Goal: Information Seeking & Learning: Check status

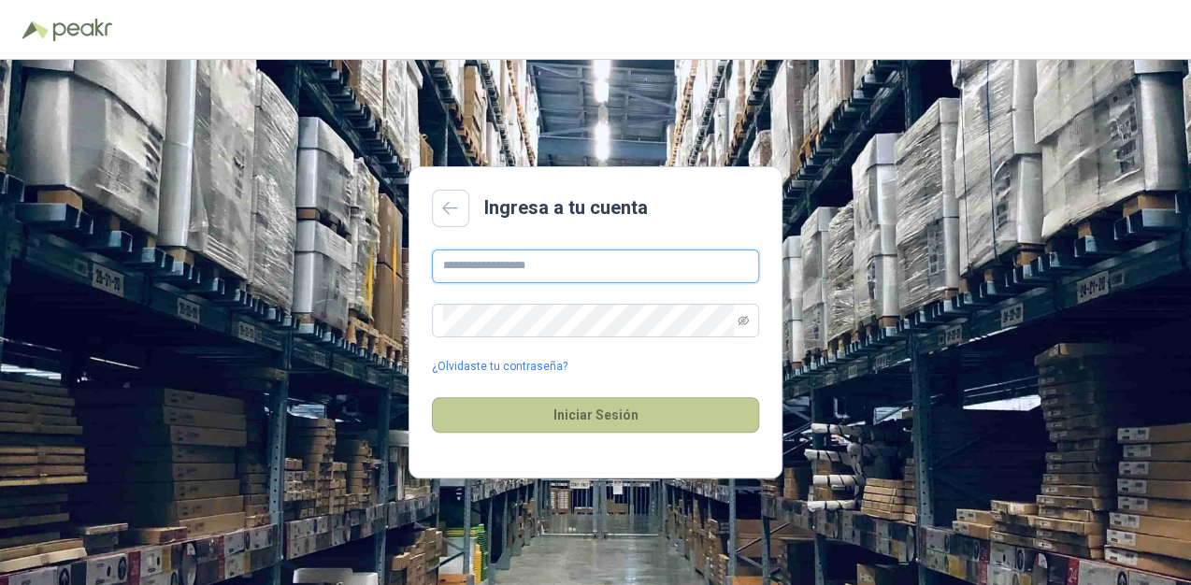
type input "**********"
click at [563, 405] on button "Iniciar Sesión" at bounding box center [595, 415] width 327 height 36
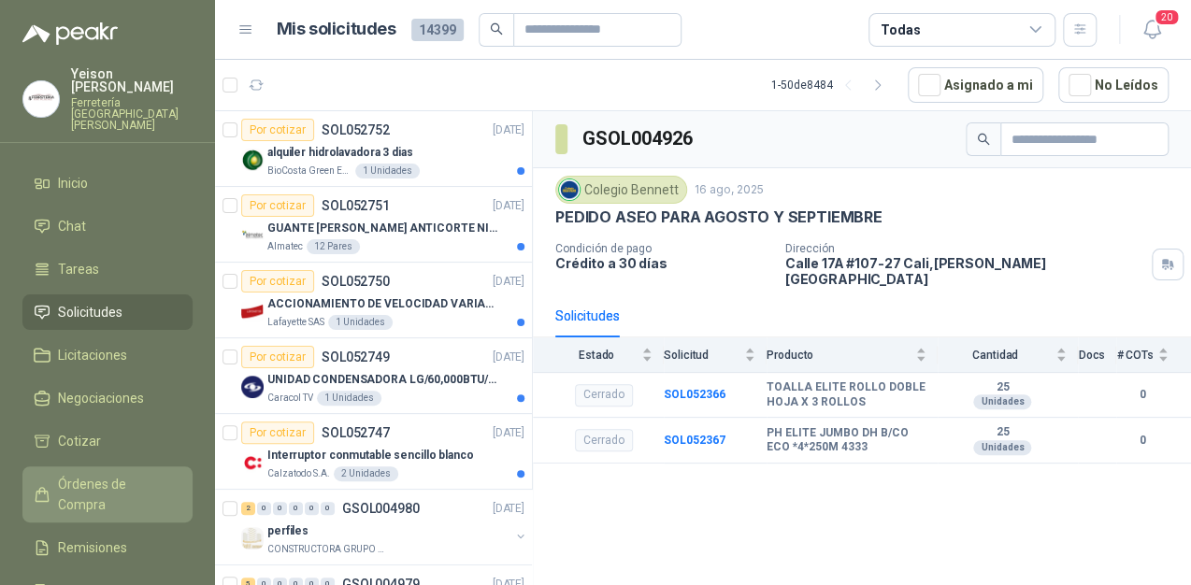
click at [129, 474] on span "Órdenes de Compra" at bounding box center [116, 494] width 117 height 41
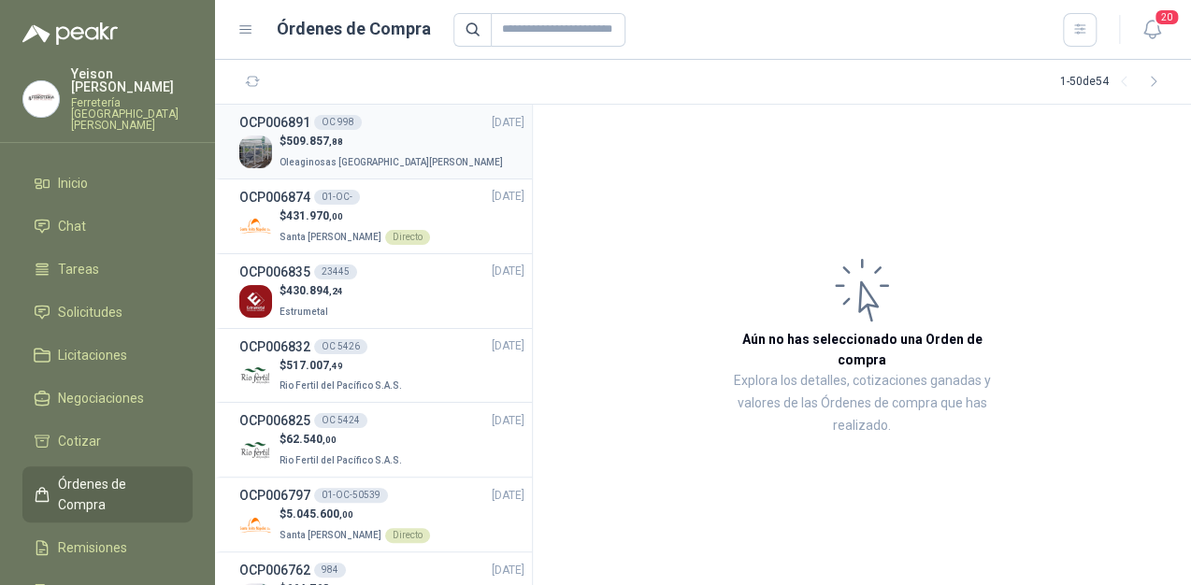
click at [345, 124] on div "OC 998" at bounding box center [338, 122] width 48 height 15
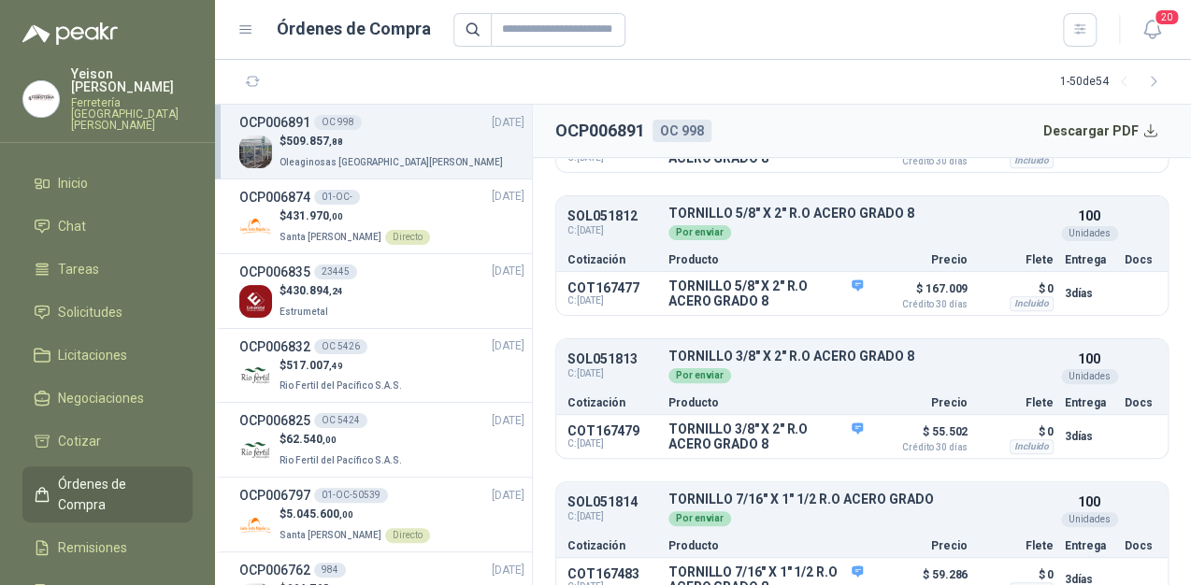
scroll to position [612, 0]
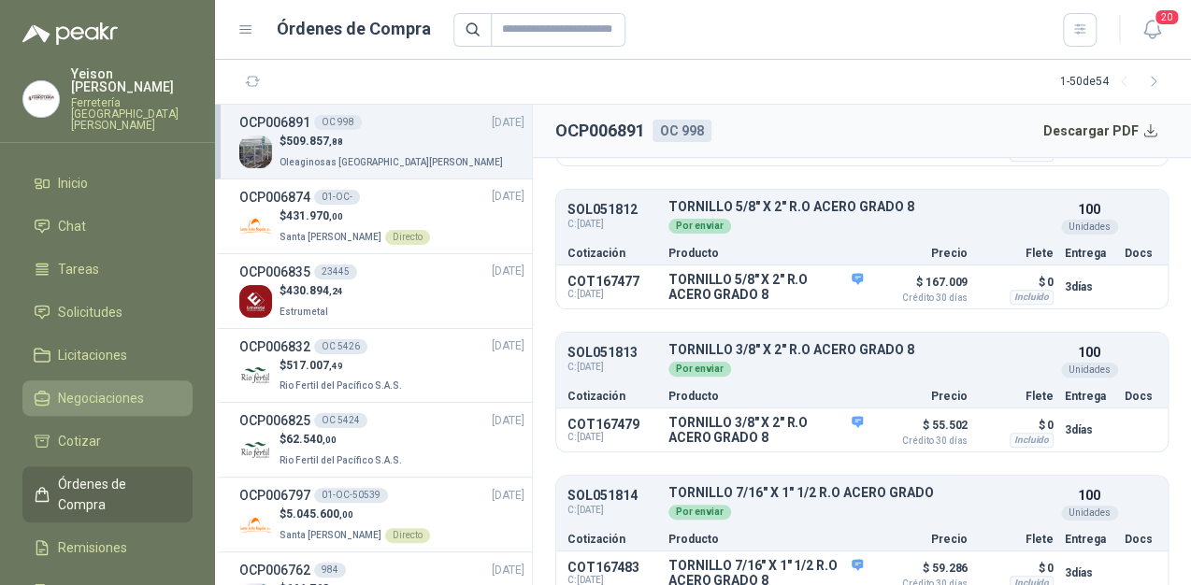
click at [107, 388] on span "Negociaciones" at bounding box center [101, 398] width 86 height 21
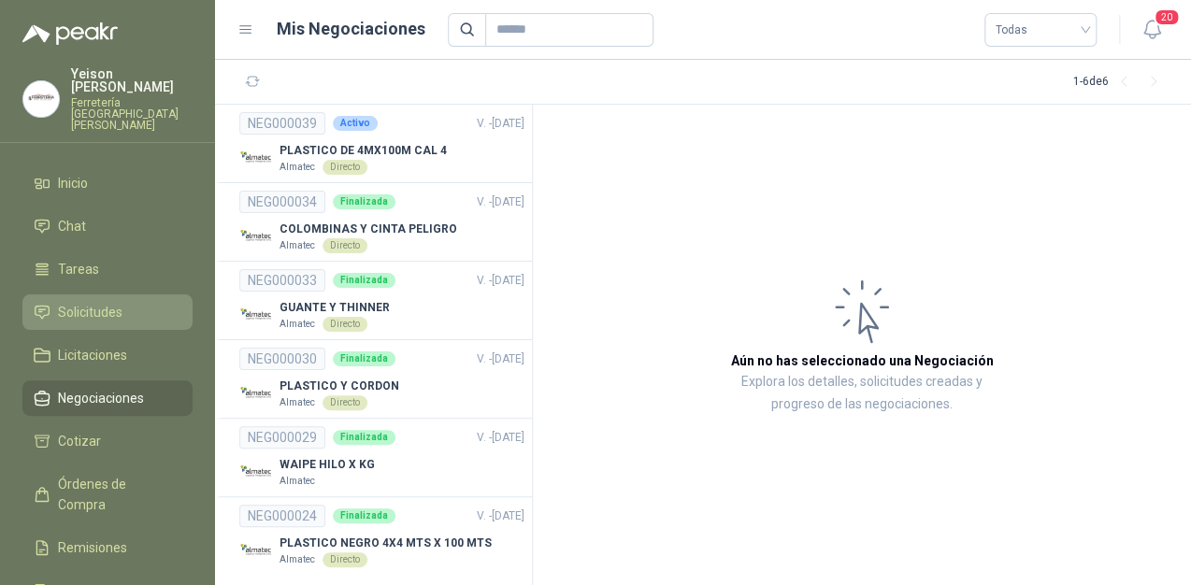
click at [112, 302] on span "Solicitudes" at bounding box center [90, 312] width 64 height 21
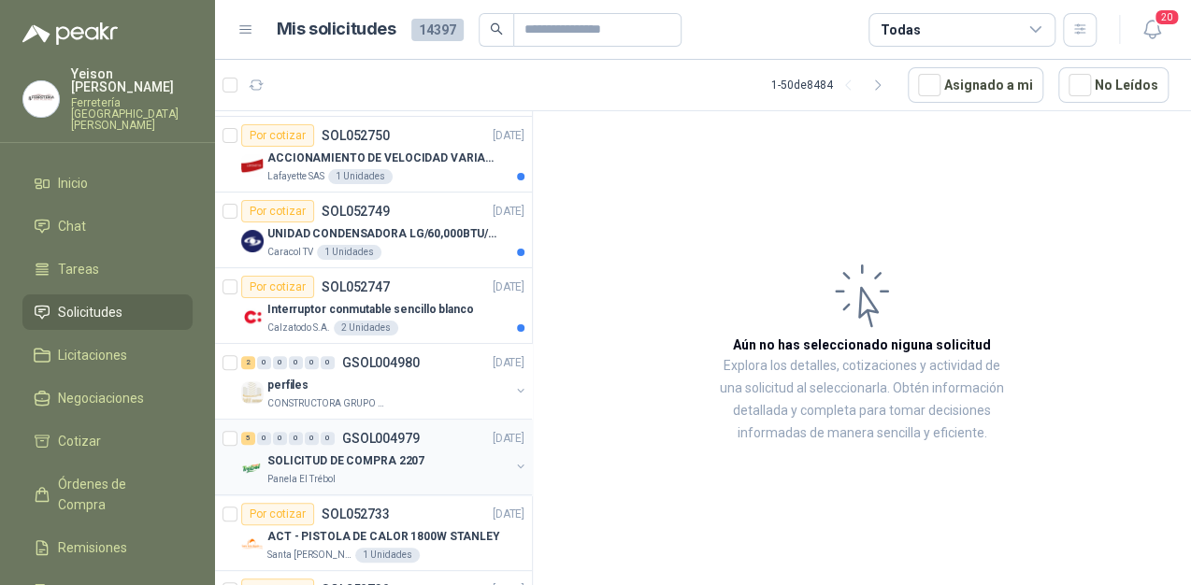
scroll to position [75, 0]
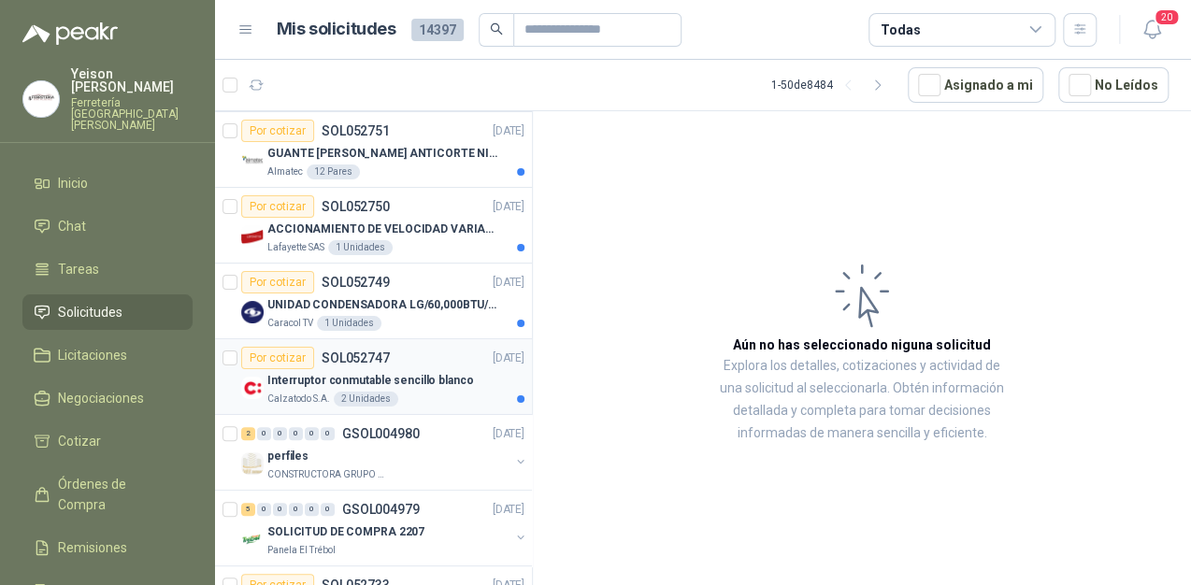
click at [328, 376] on p "Interruptor conmutable sencillo blanco" at bounding box center [370, 381] width 206 height 18
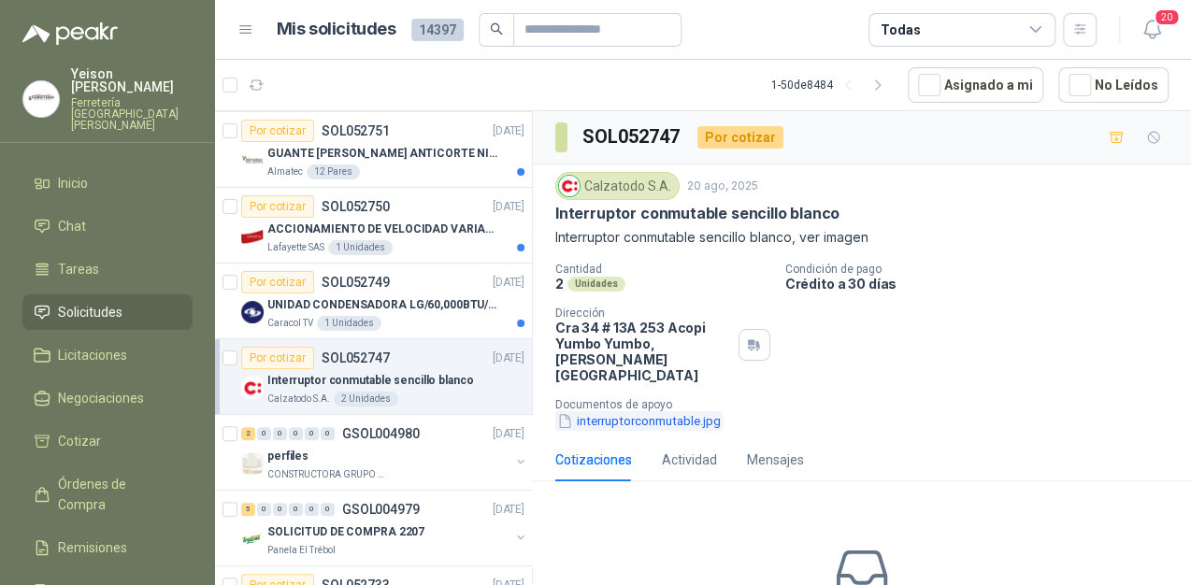
click at [654, 411] on button "interruptorconmutable.jpg" at bounding box center [638, 421] width 167 height 20
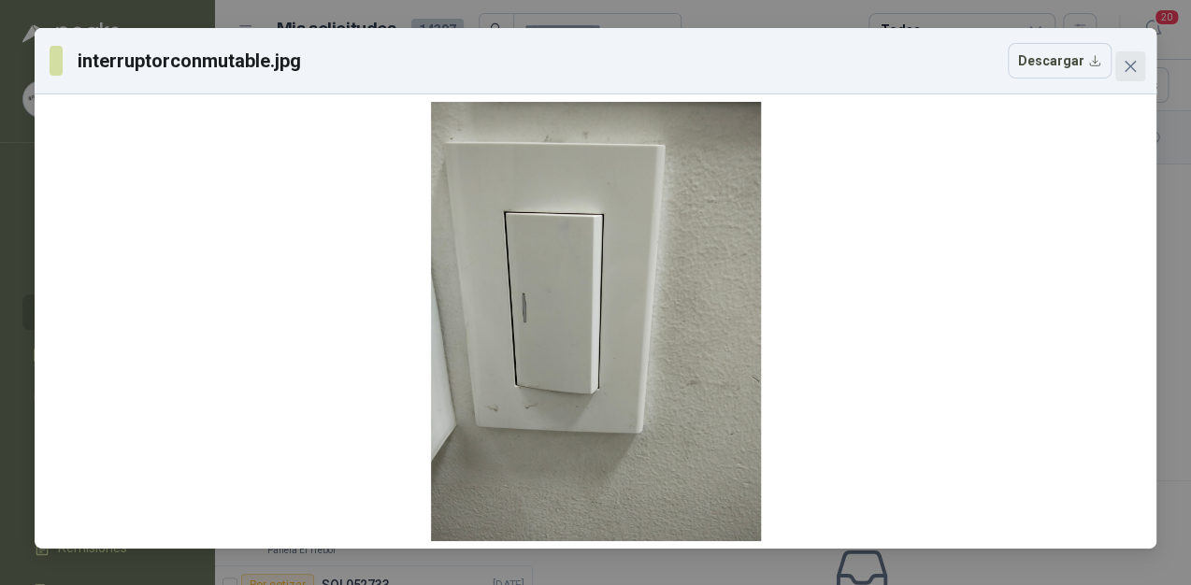
click at [1128, 54] on button "Close" at bounding box center [1130, 66] width 30 height 30
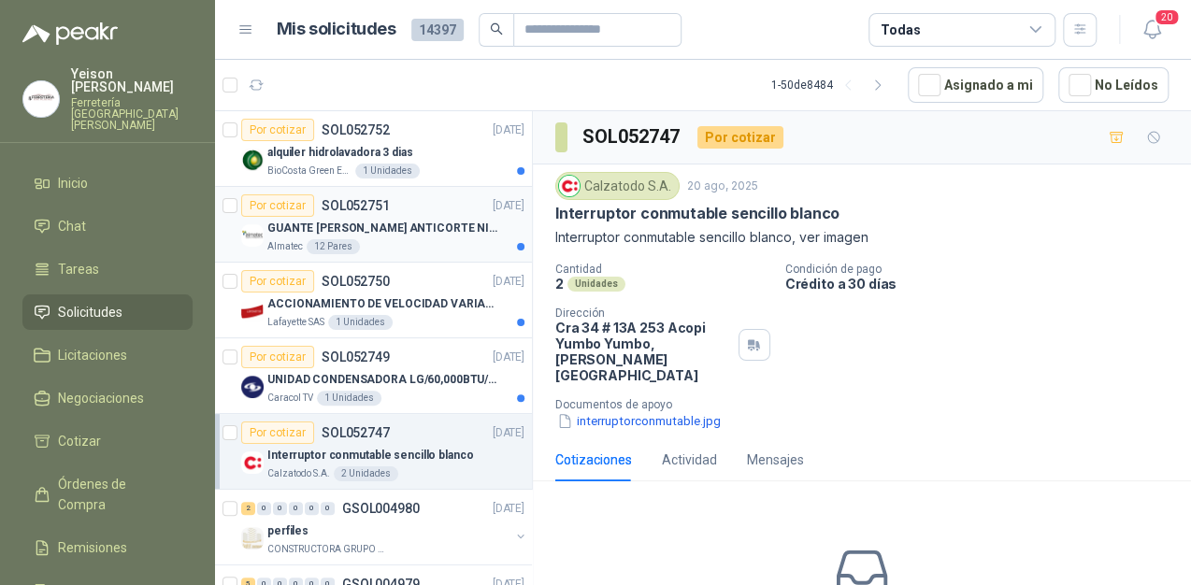
click at [410, 239] on div "Almatec 12 Pares" at bounding box center [395, 246] width 257 height 15
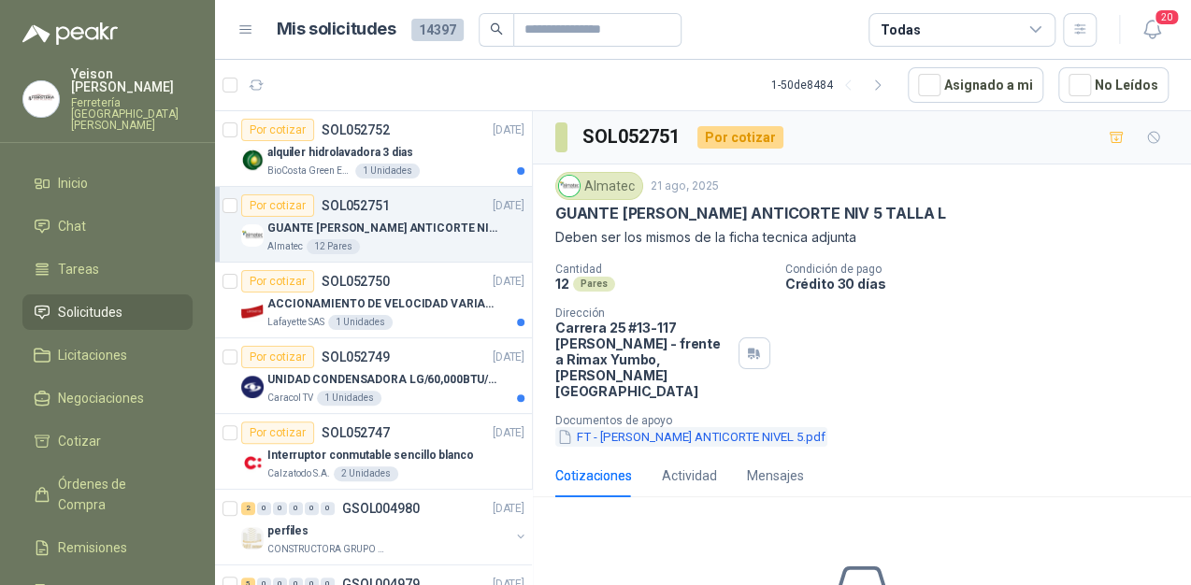
click at [666, 427] on button "FT - [PERSON_NAME] ANTICORTE NIVEL 5.pdf" at bounding box center [691, 437] width 272 height 20
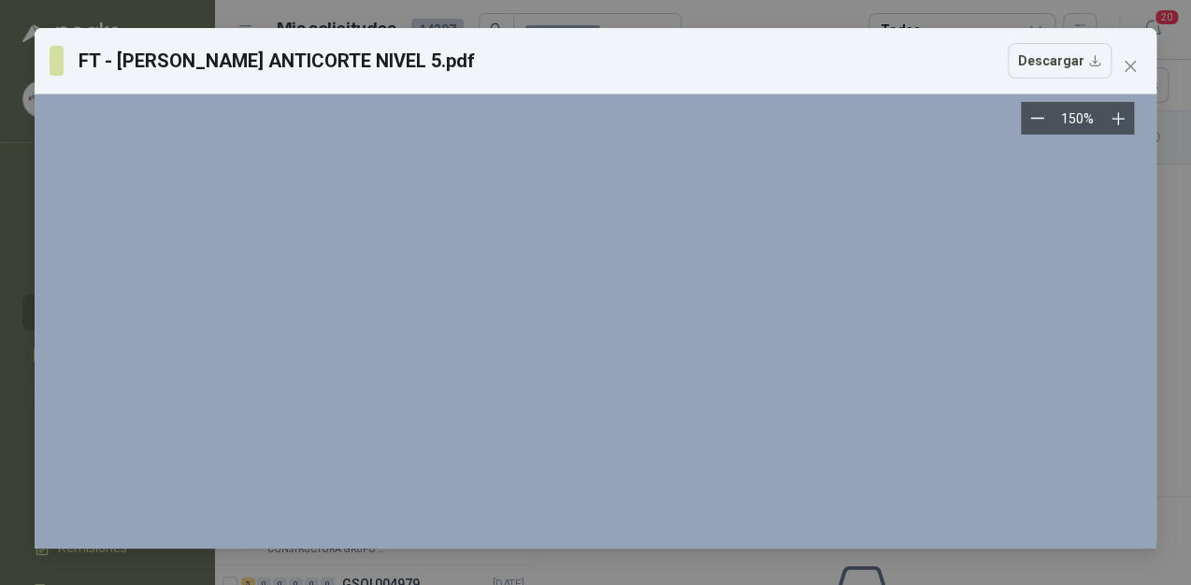
click at [1037, 123] on icon "Zoom out" at bounding box center [1037, 118] width 14 height 14
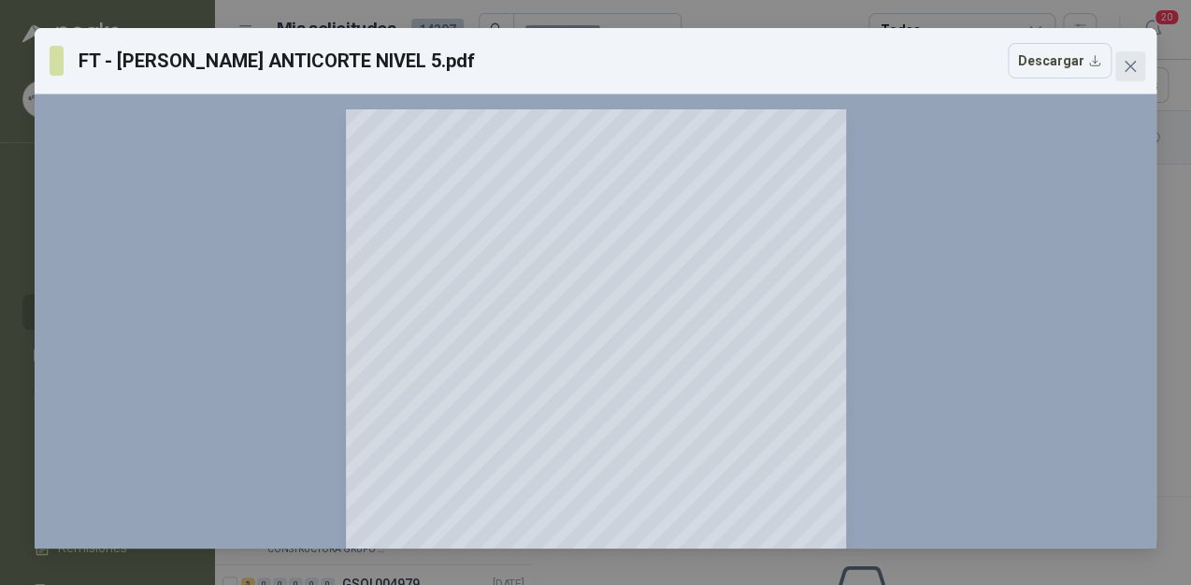
click at [1123, 70] on icon "close" at bounding box center [1130, 66] width 15 height 15
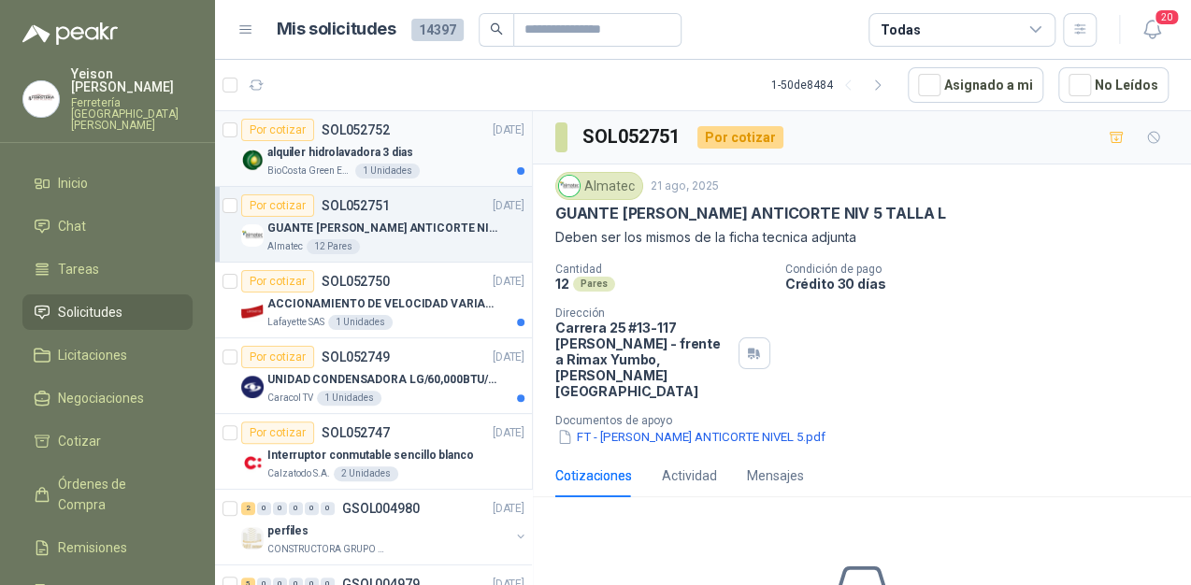
click at [437, 146] on div "alquiler hidrolavadora 3 dias" at bounding box center [395, 152] width 257 height 22
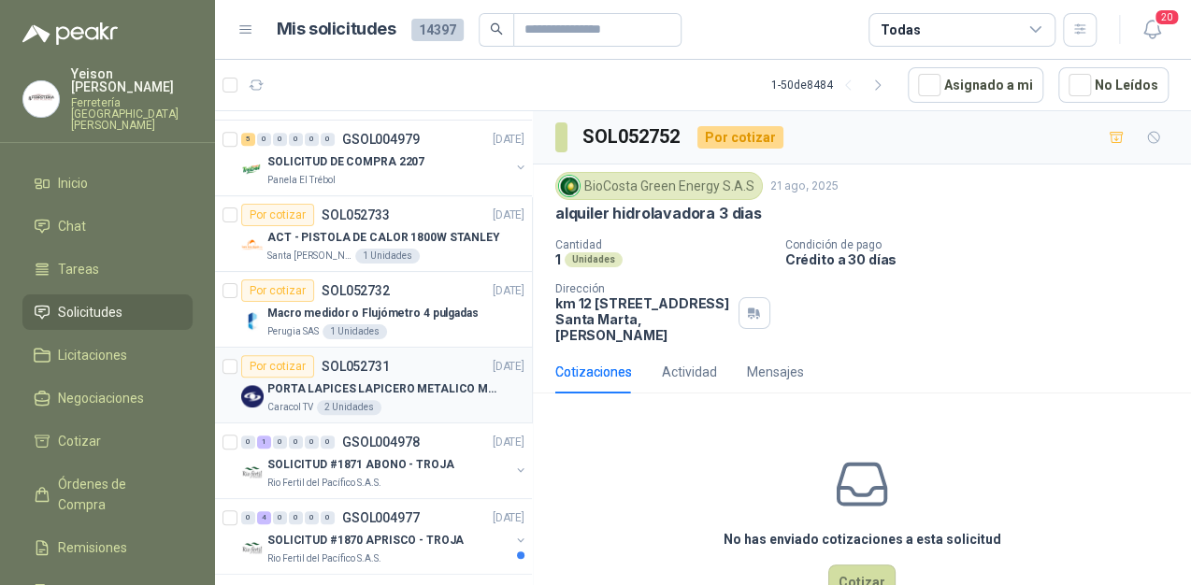
scroll to position [449, 0]
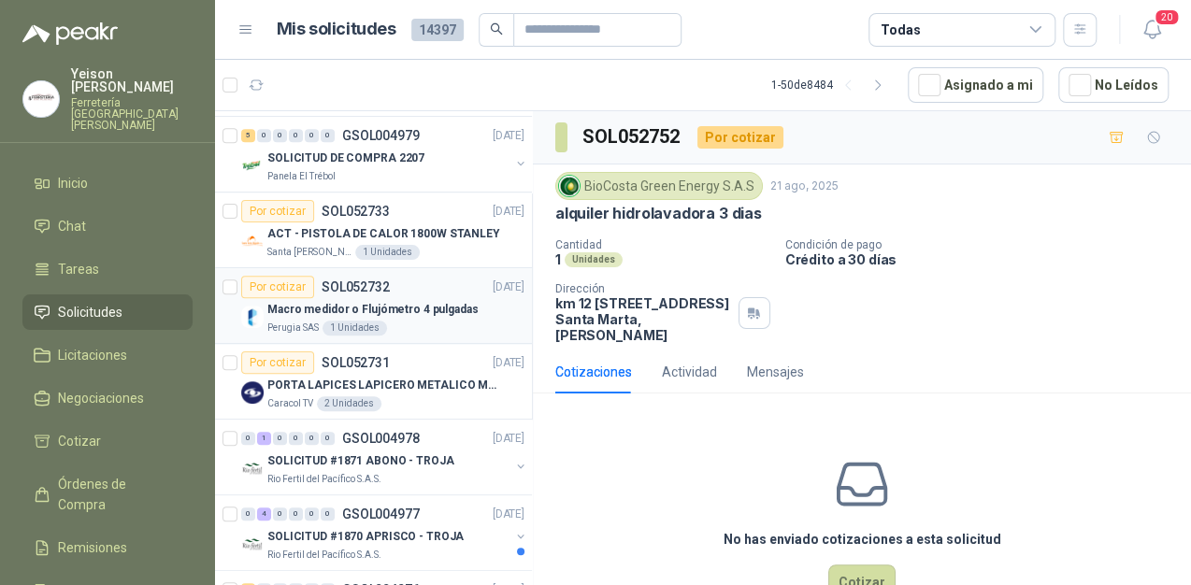
click at [437, 321] on div "Perugia SAS 1 Unidades" at bounding box center [395, 328] width 257 height 15
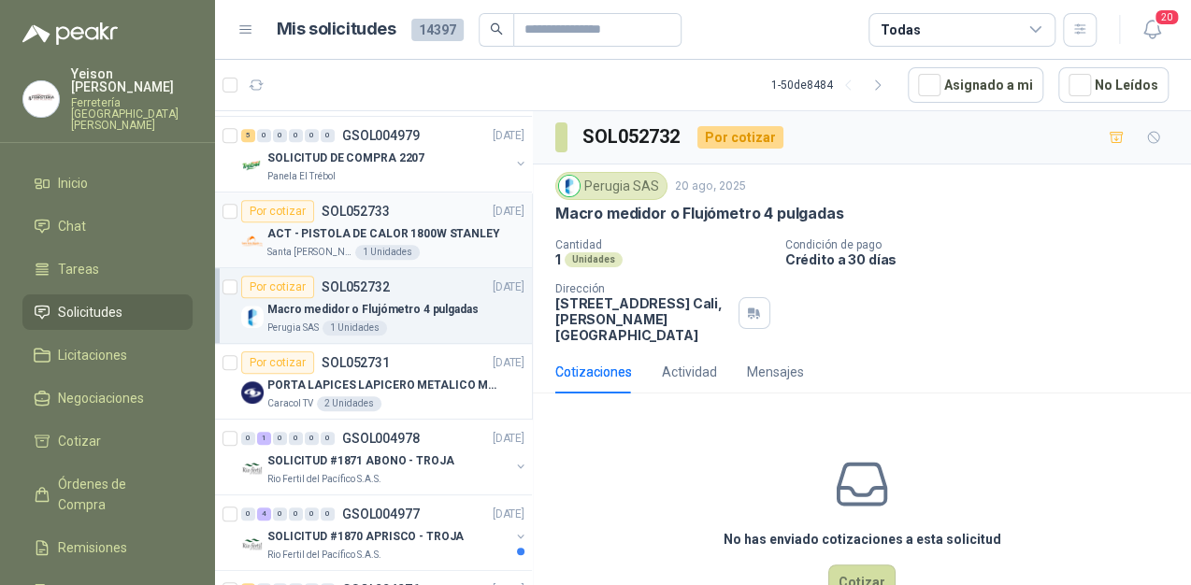
click at [441, 256] on div "Santa [PERSON_NAME] 1 Unidades" at bounding box center [395, 252] width 257 height 15
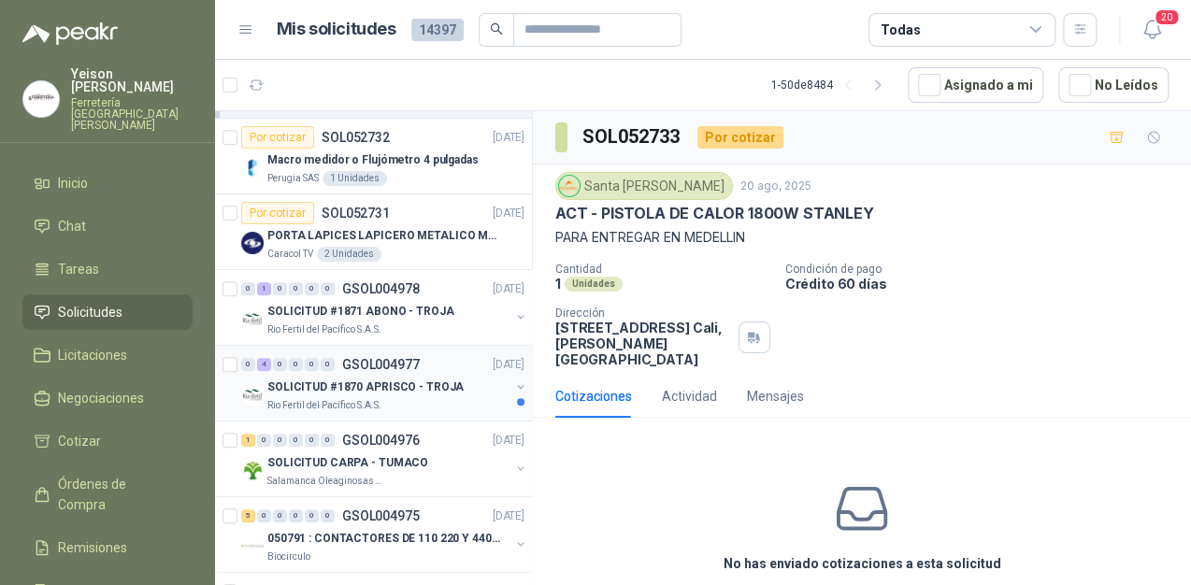
scroll to position [673, 0]
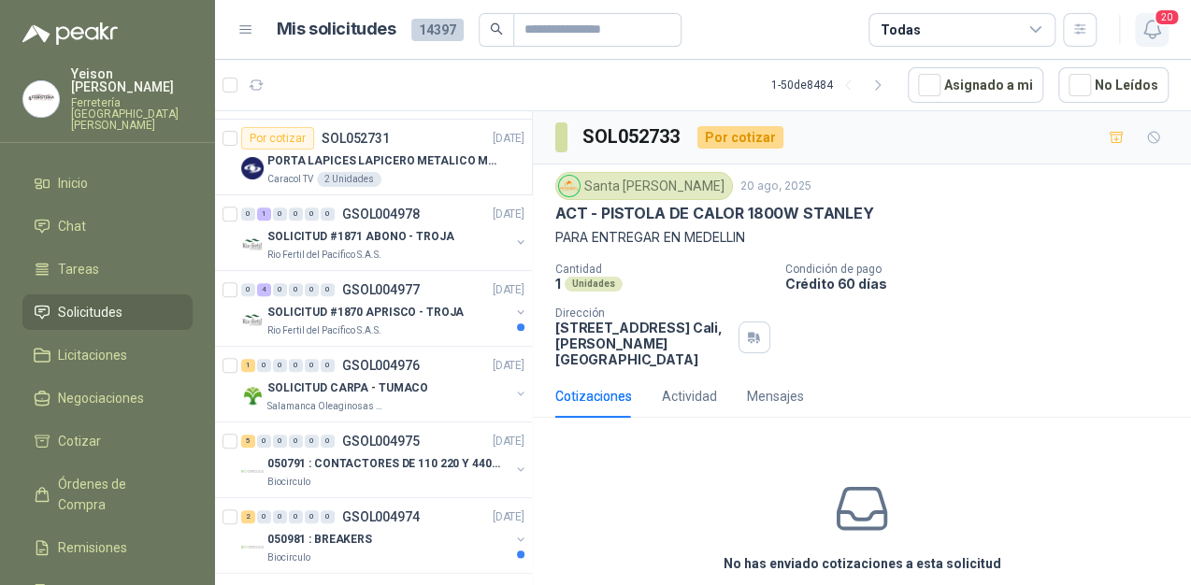
click at [1145, 25] on icon "button" at bounding box center [1151, 30] width 16 height 18
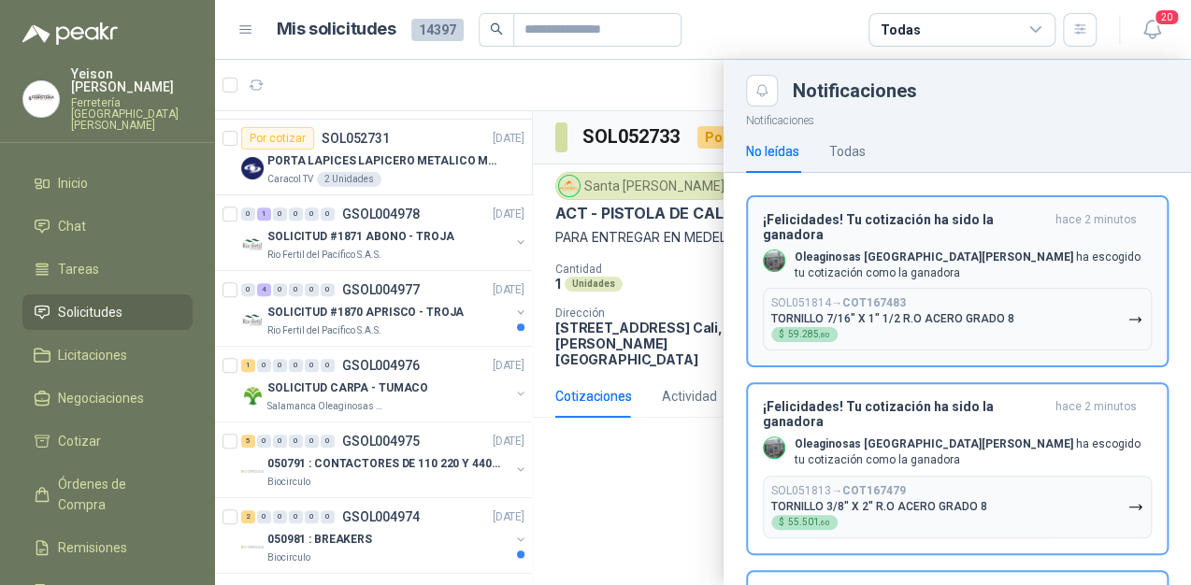
click at [1011, 318] on button "SOL051814 → COT167483 TORNILLO 7/16" X 1" 1/2 R.O ACERO GRADO 8 $ 59.285 ,80" at bounding box center [957, 319] width 389 height 63
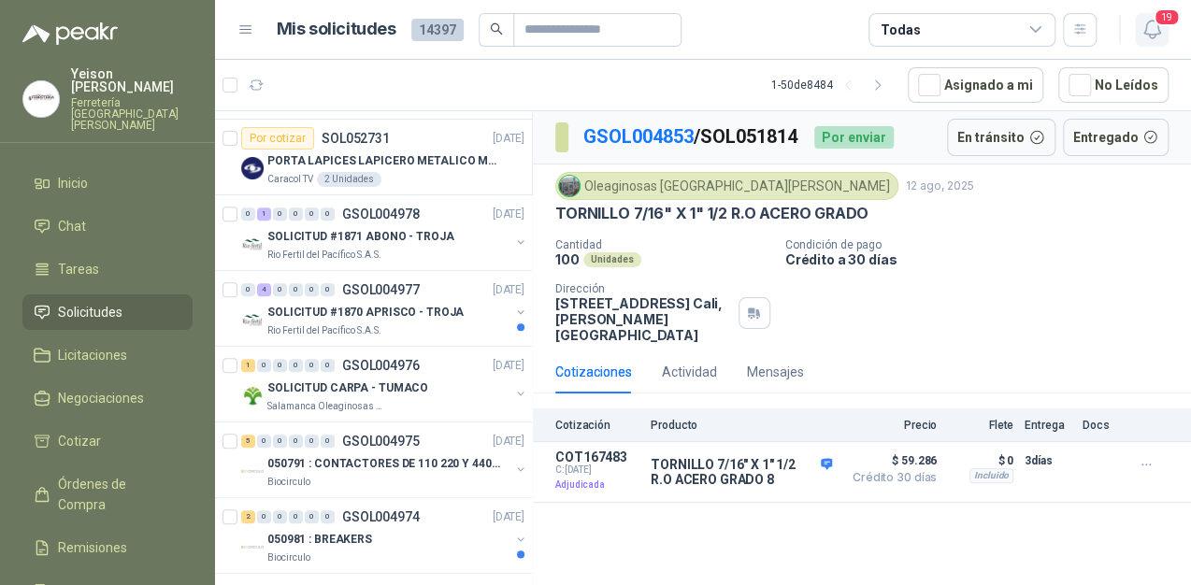
click at [1152, 27] on icon "button" at bounding box center [1151, 29] width 23 height 23
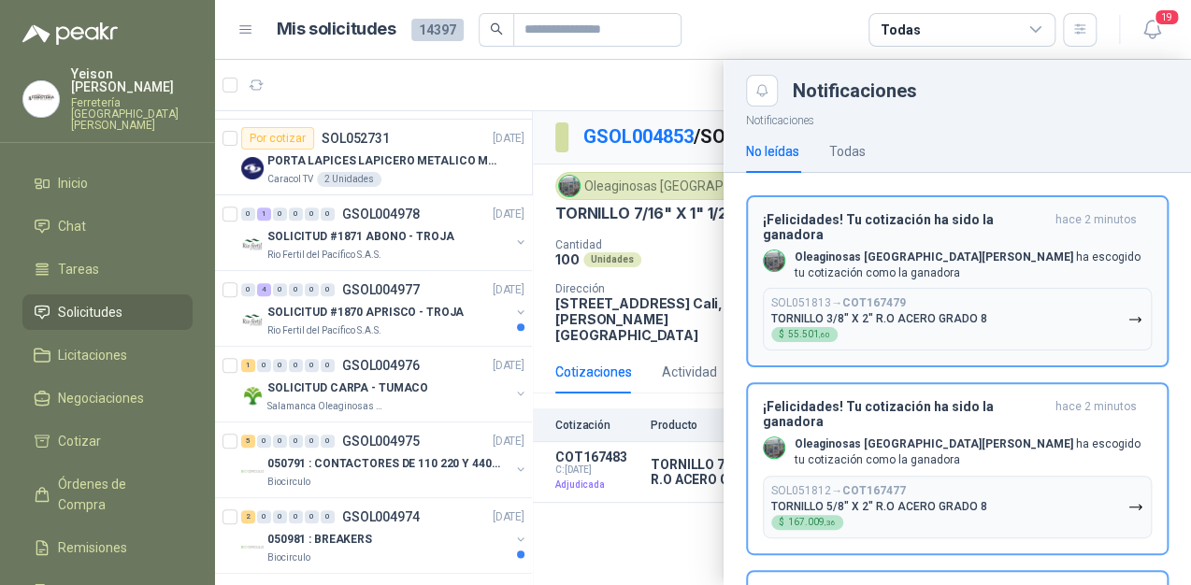
click at [934, 252] on p "Oleaginosas San [PERSON_NAME] ha escogido tu cotización como la ganadora" at bounding box center [972, 266] width 357 height 32
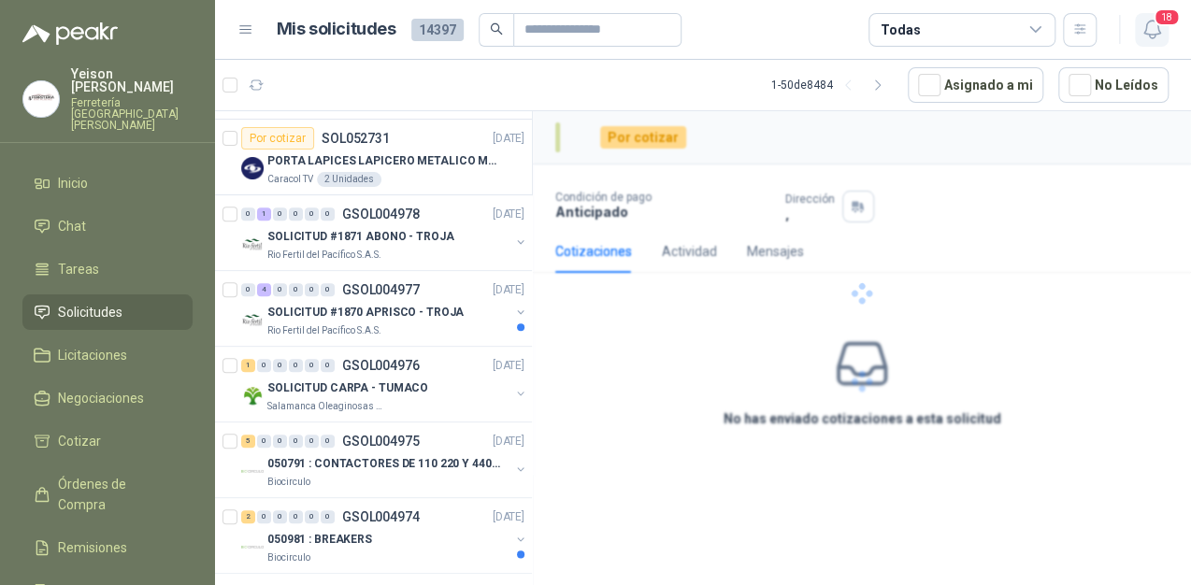
click at [1150, 33] on icon "button" at bounding box center [1151, 29] width 23 height 23
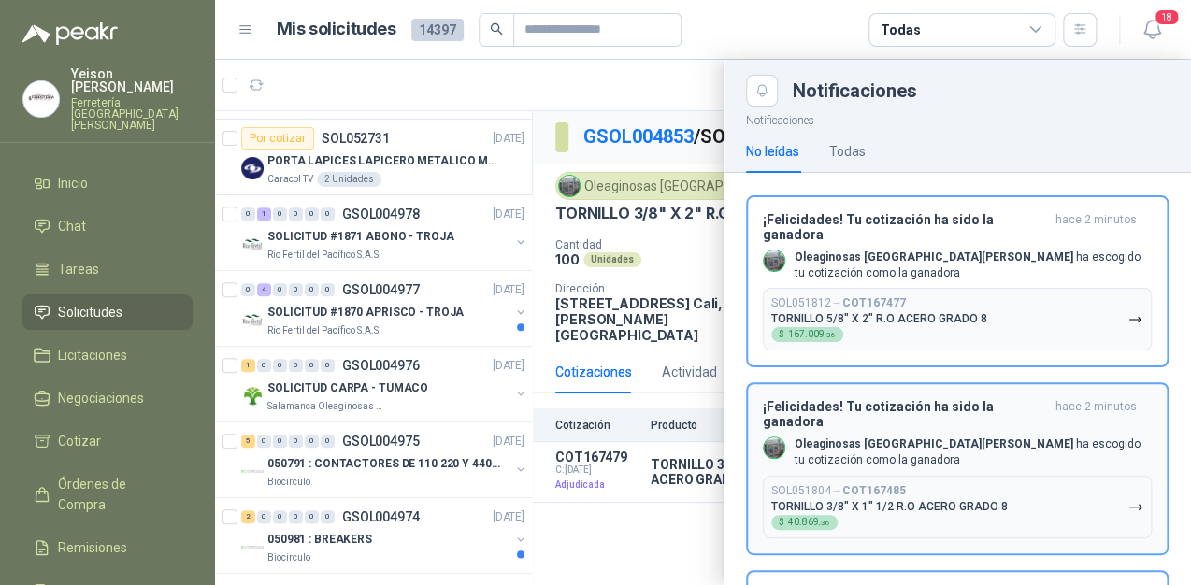
click at [957, 296] on div "SOL051812 → COT167477 TORNILLO 5/8" X 2" R.O ACERO GRADO 8 $ 167.009 ,36" at bounding box center [879, 319] width 216 height 46
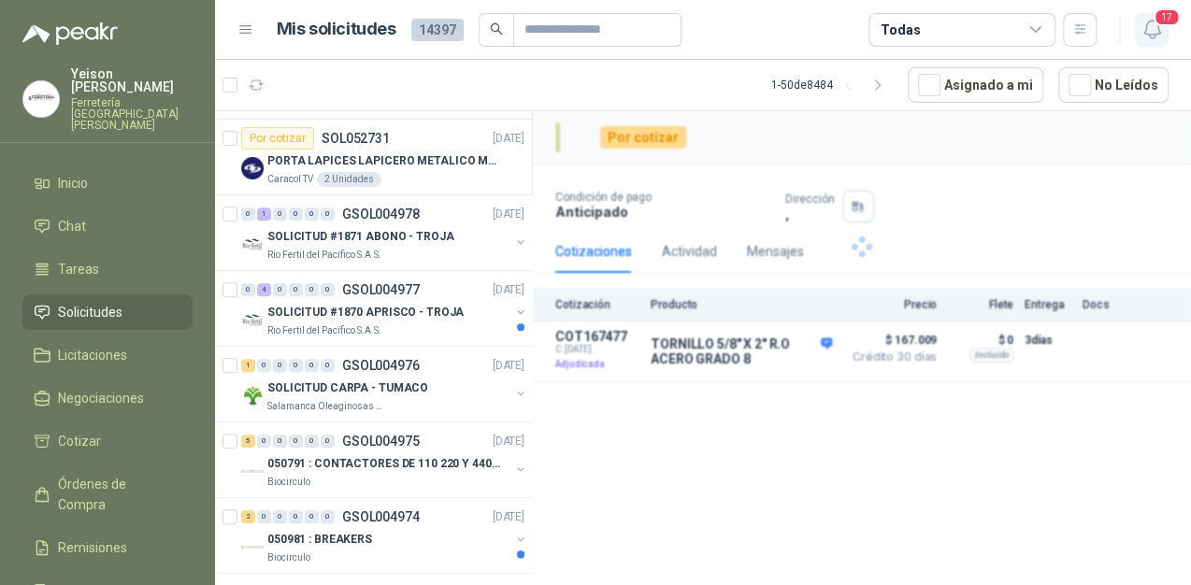
click at [1156, 29] on icon "button" at bounding box center [1151, 30] width 16 height 18
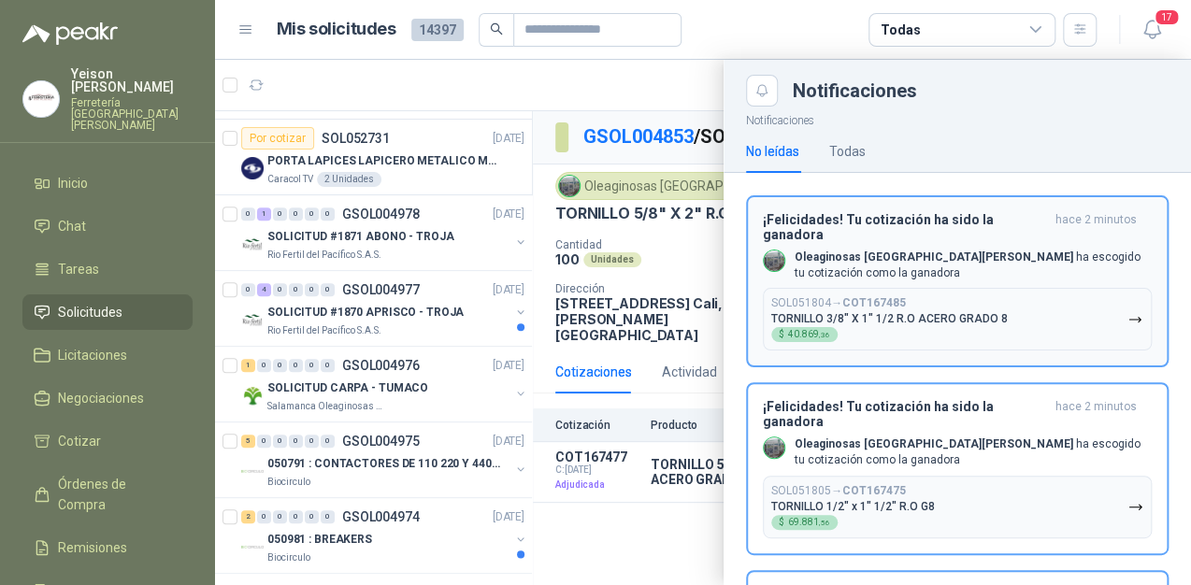
click at [948, 296] on div "SOL051804 → COT167485 TORNILLO 3/8" X 1" 1/2 R.O ACERO GRADO 8 $ 40.869 ,36" at bounding box center [889, 319] width 236 height 46
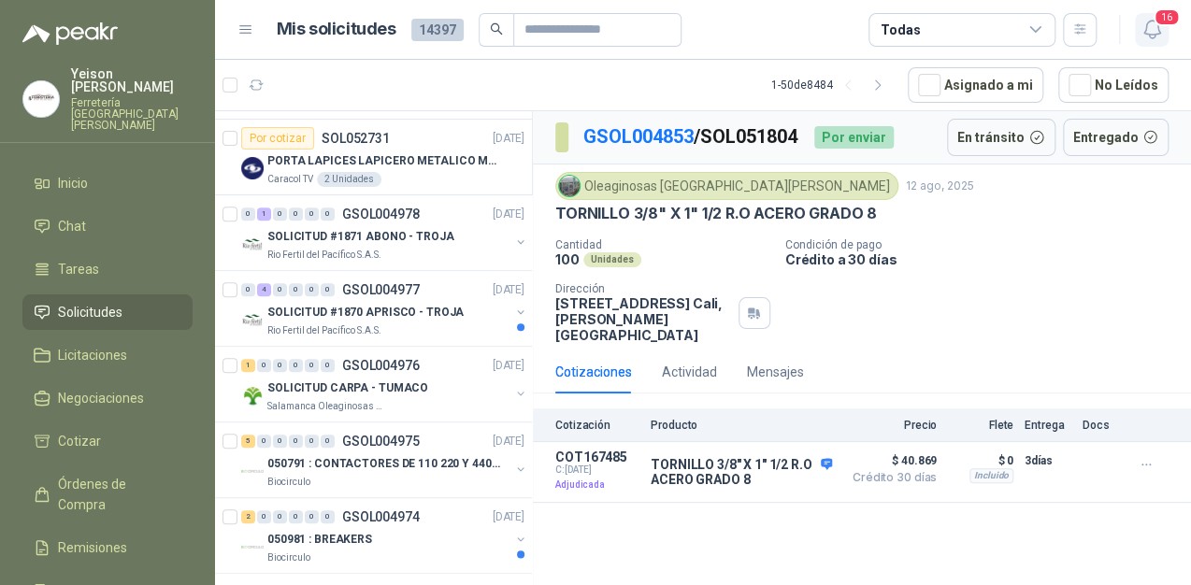
click at [1164, 22] on span "16" at bounding box center [1166, 17] width 26 height 18
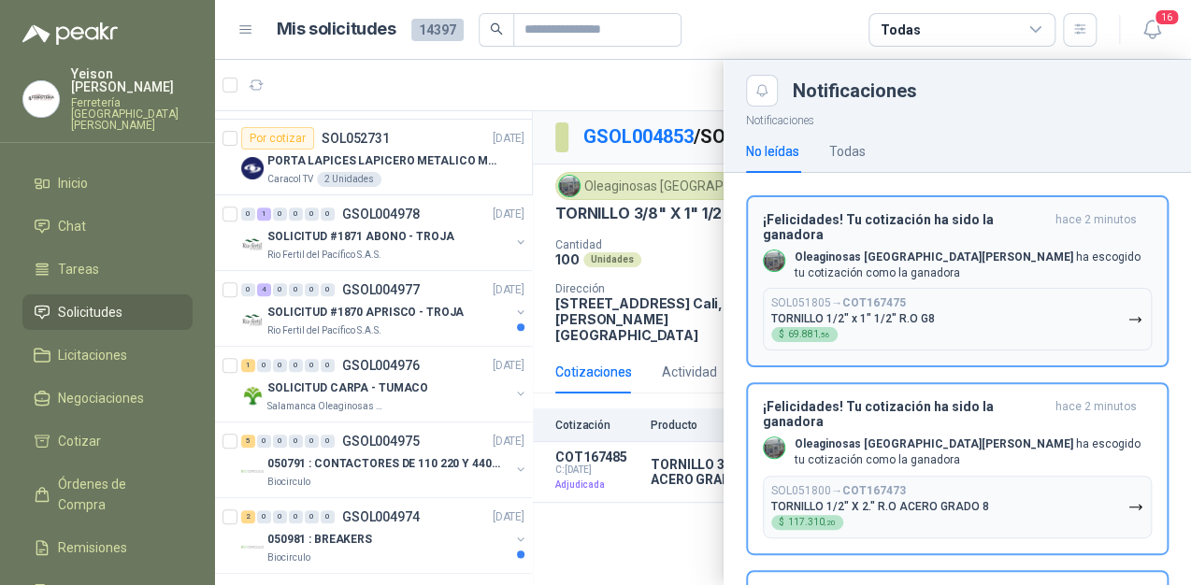
click at [984, 258] on p "Oleaginosas San [PERSON_NAME] ha escogido tu cotización como la ganadora" at bounding box center [972, 266] width 357 height 32
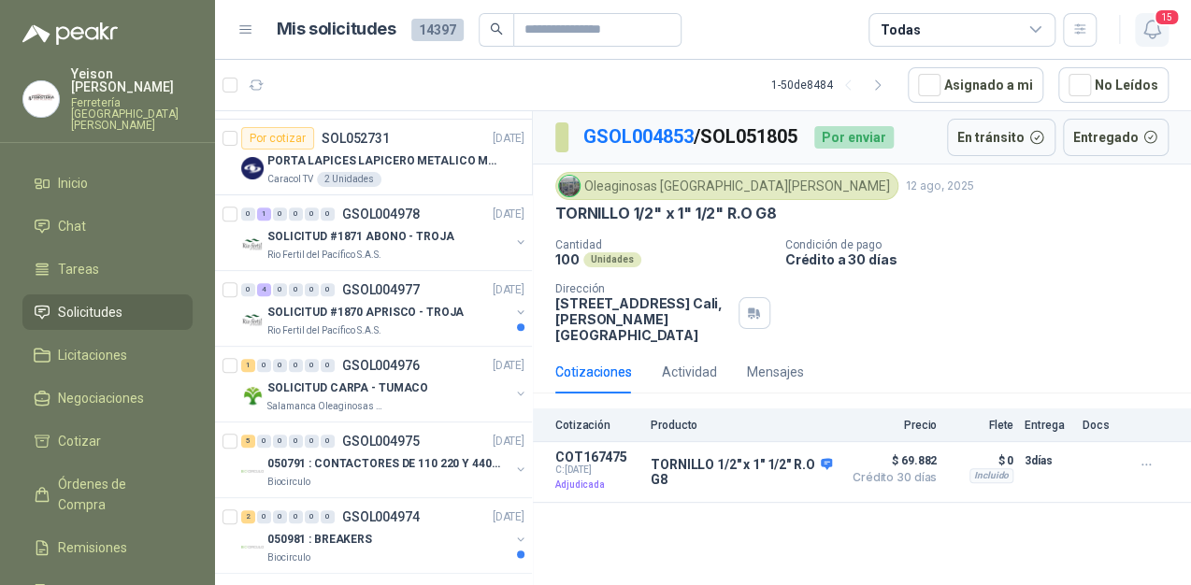
drag, startPoint x: 1152, startPoint y: 31, endPoint x: 1142, endPoint y: 30, distance: 9.4
click at [1152, 30] on icon "button" at bounding box center [1151, 29] width 23 height 23
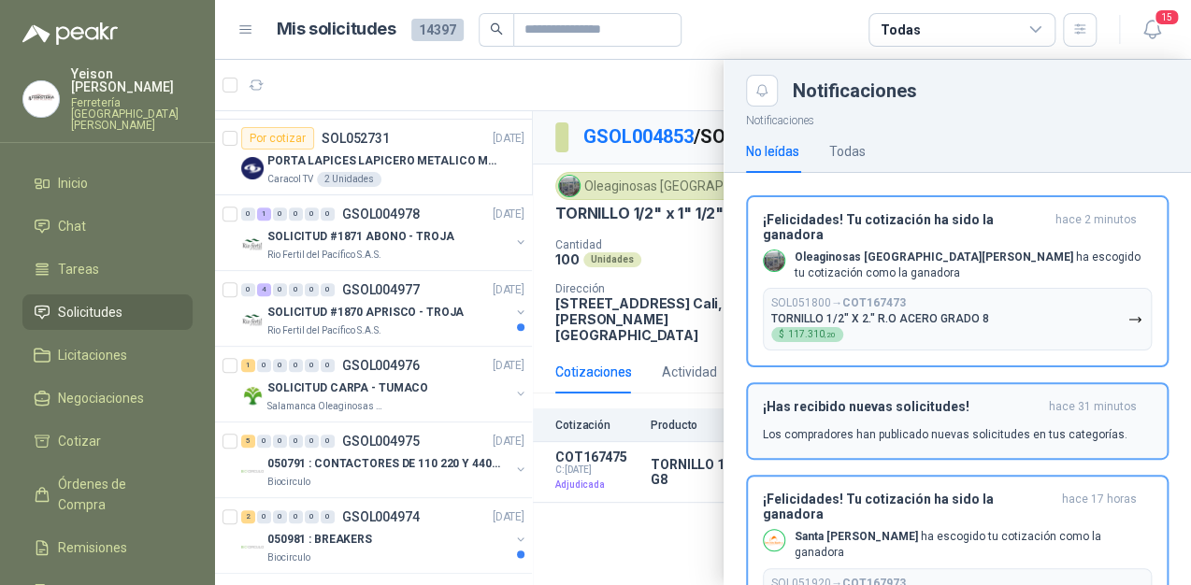
click at [1003, 226] on div "¡Felicidades! Tu cotización ha sido la ganadora hace 2 minutos Oleaginosas San …" at bounding box center [957, 281] width 389 height 139
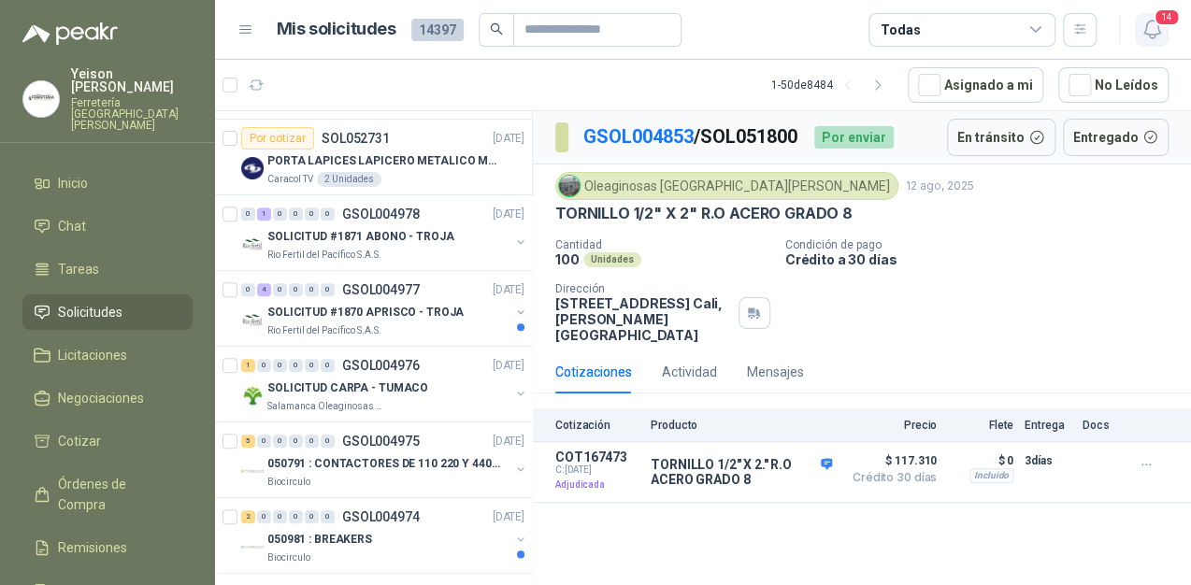
click at [1140, 36] on icon "button" at bounding box center [1151, 29] width 23 height 23
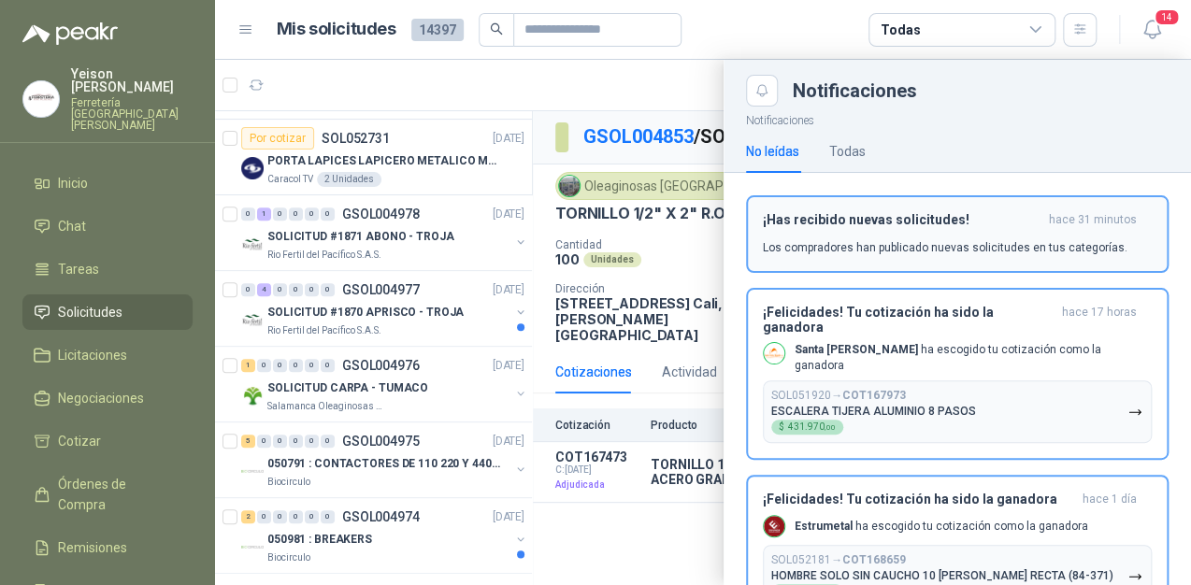
click at [974, 243] on p "Los compradores han publicado nuevas solicitudes en tus categorías." at bounding box center [945, 247] width 365 height 17
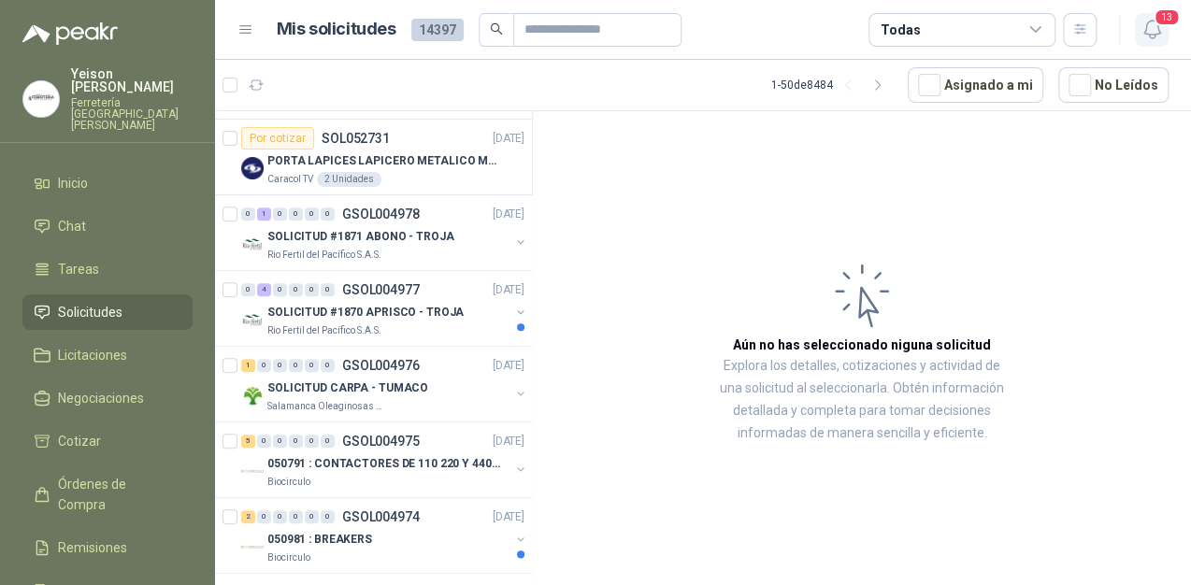
click at [1155, 26] on icon "button" at bounding box center [1151, 29] width 23 height 23
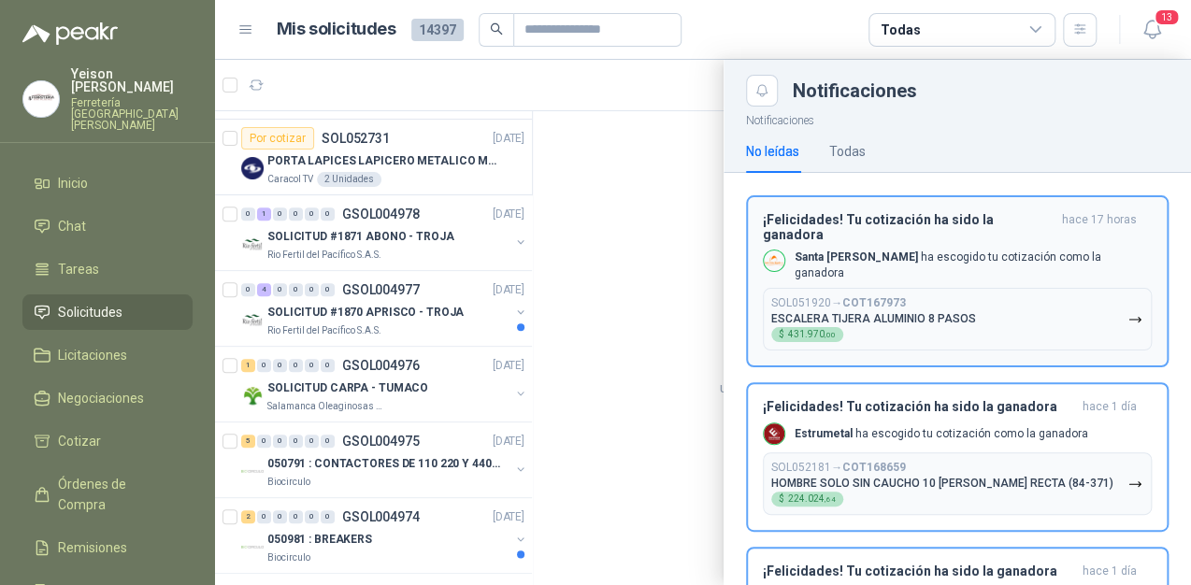
click at [971, 288] on button "SOL051920 → COT167973 ESCALERA TIJERA ALUMINIO 8 PASOS $ 431.970 ,00" at bounding box center [957, 319] width 389 height 63
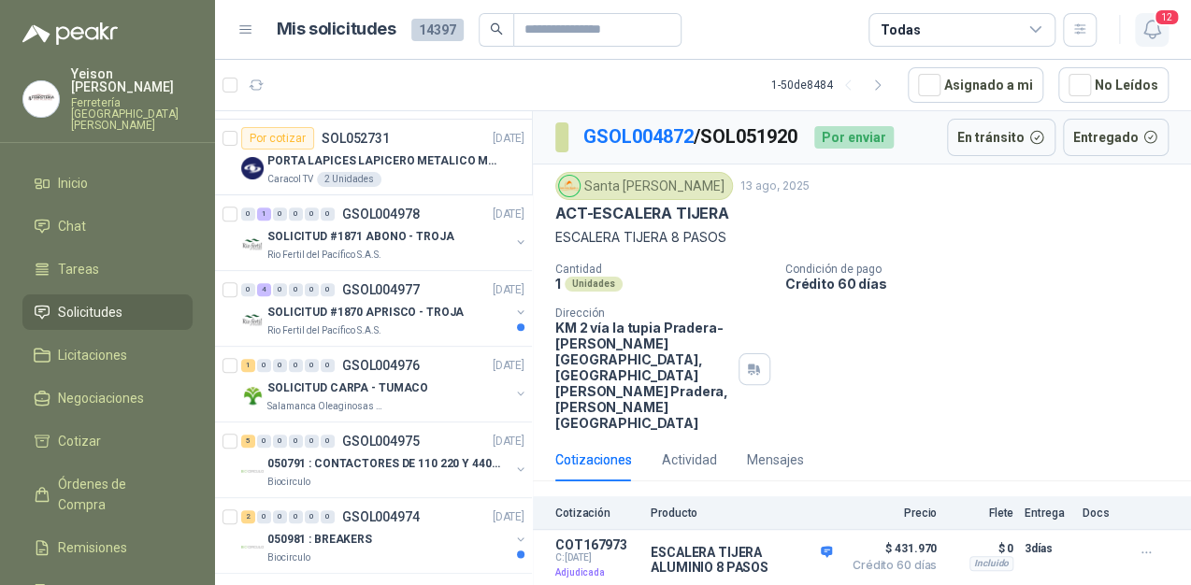
click at [1140, 21] on icon "button" at bounding box center [1151, 29] width 23 height 23
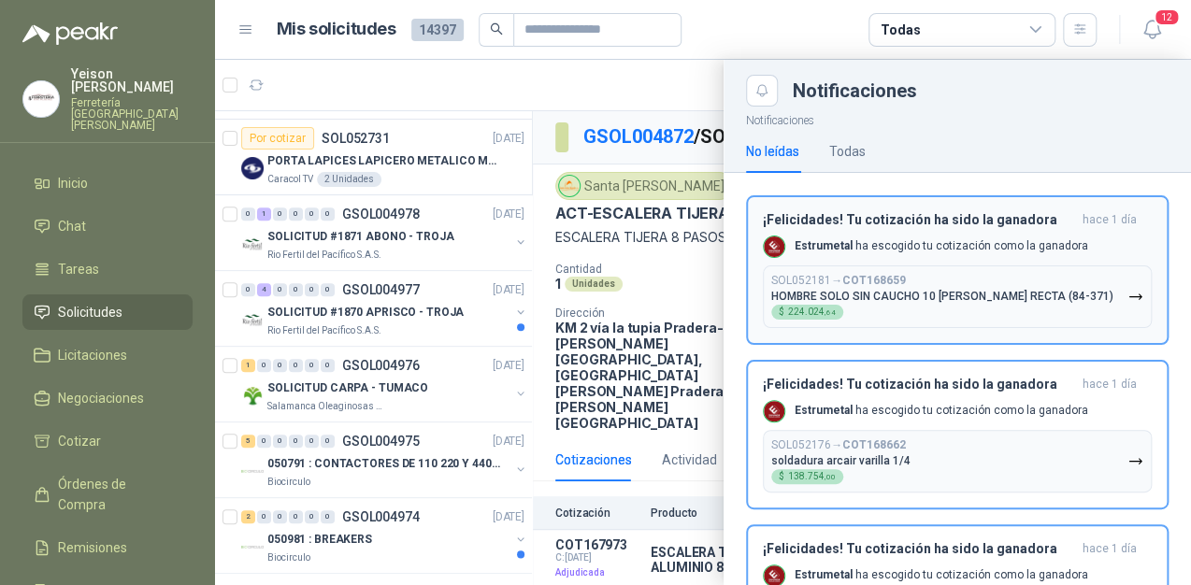
click at [961, 222] on h3 "¡Felicidades! Tu cotización ha sido la ganadora" at bounding box center [919, 220] width 312 height 16
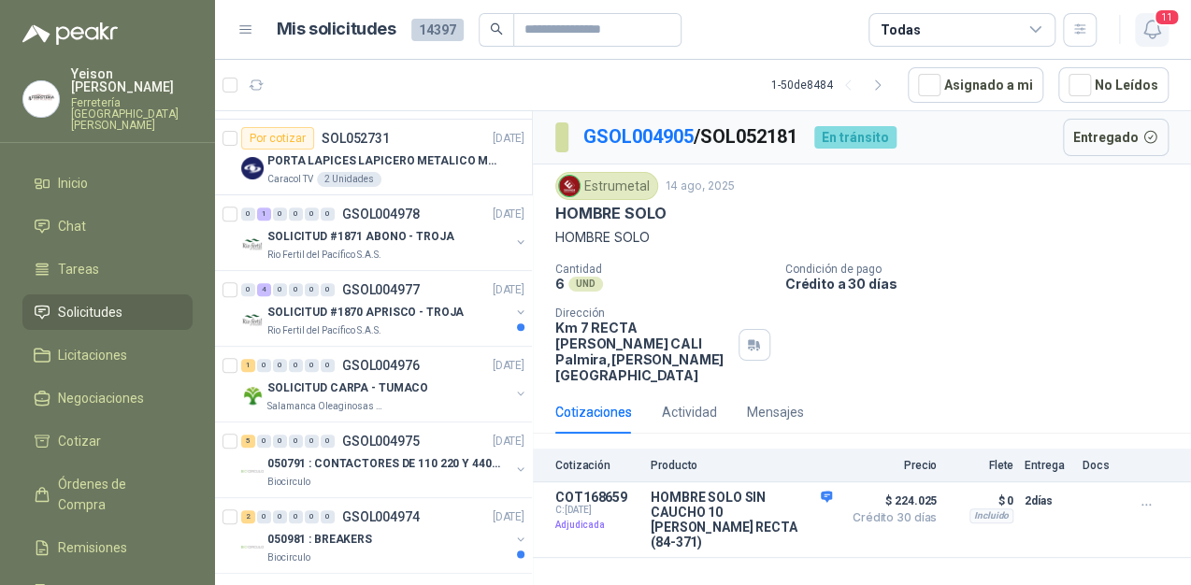
click at [1155, 26] on icon "button" at bounding box center [1151, 29] width 23 height 23
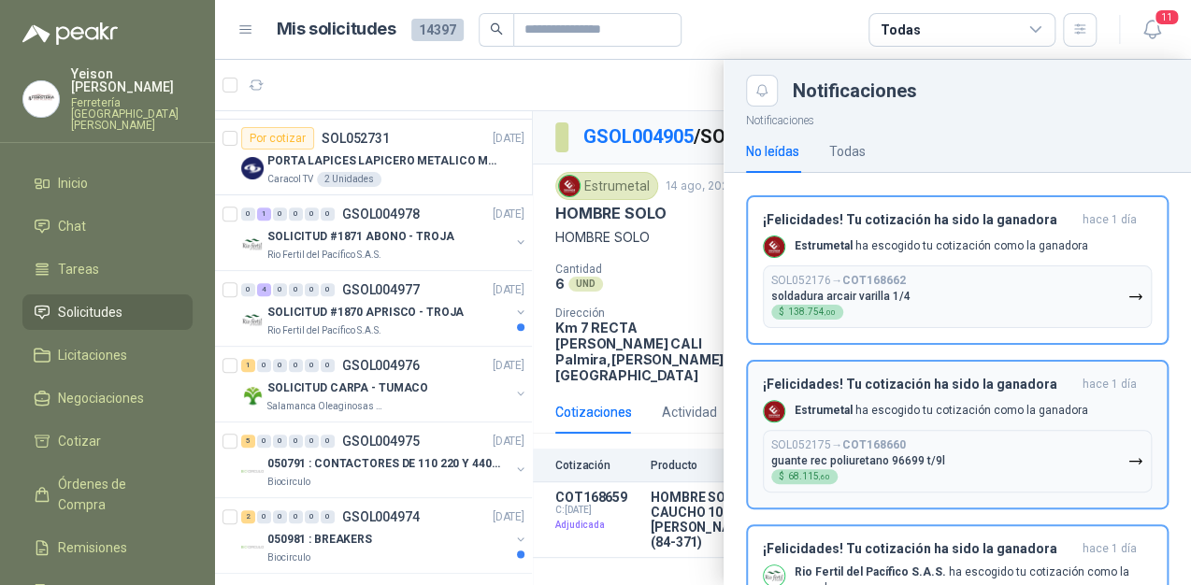
click at [1049, 230] on div "¡Felicidades! Tu cotización ha sido la ganadora [DATE] Estrumetal ha escogido t…" at bounding box center [957, 270] width 389 height 116
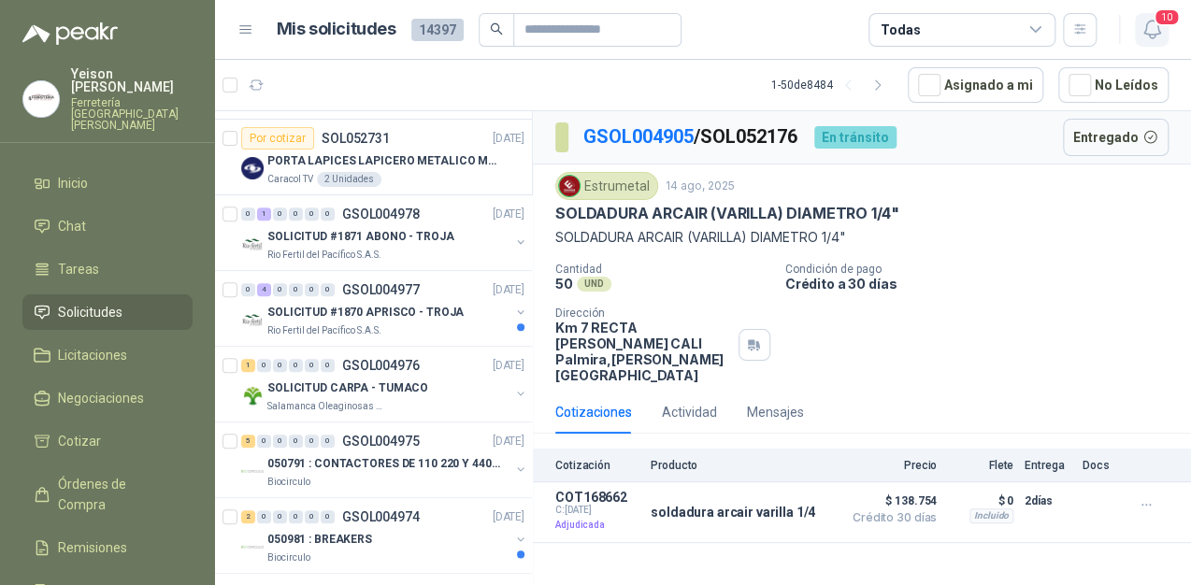
click at [1162, 28] on icon "button" at bounding box center [1151, 29] width 23 height 23
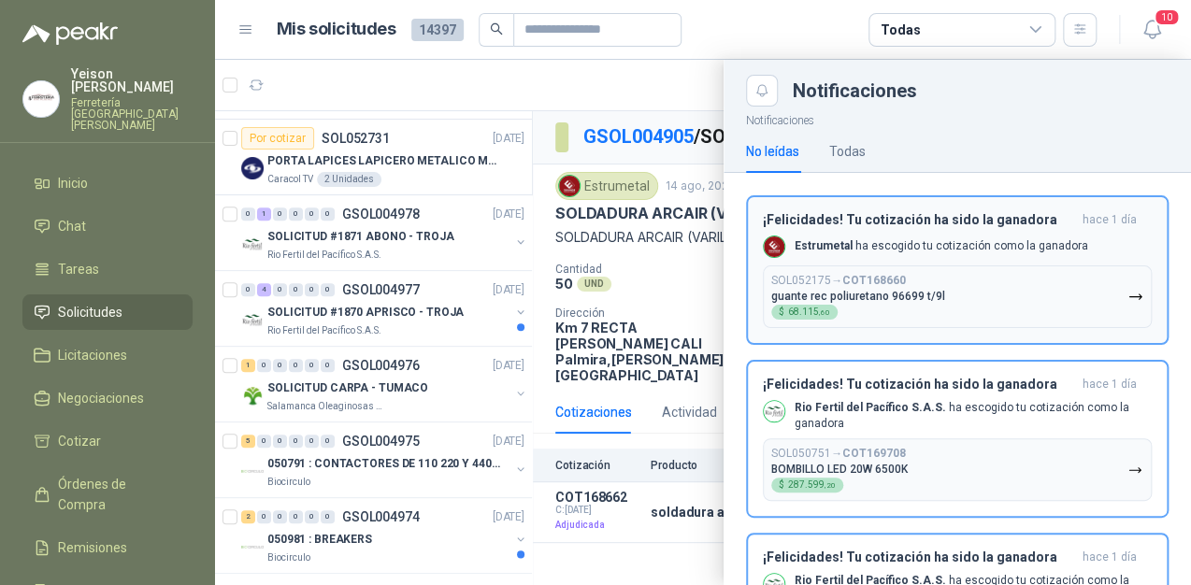
click at [987, 239] on p "Estrumetal ha escogido tu cotización como la ganadora" at bounding box center [940, 246] width 293 height 16
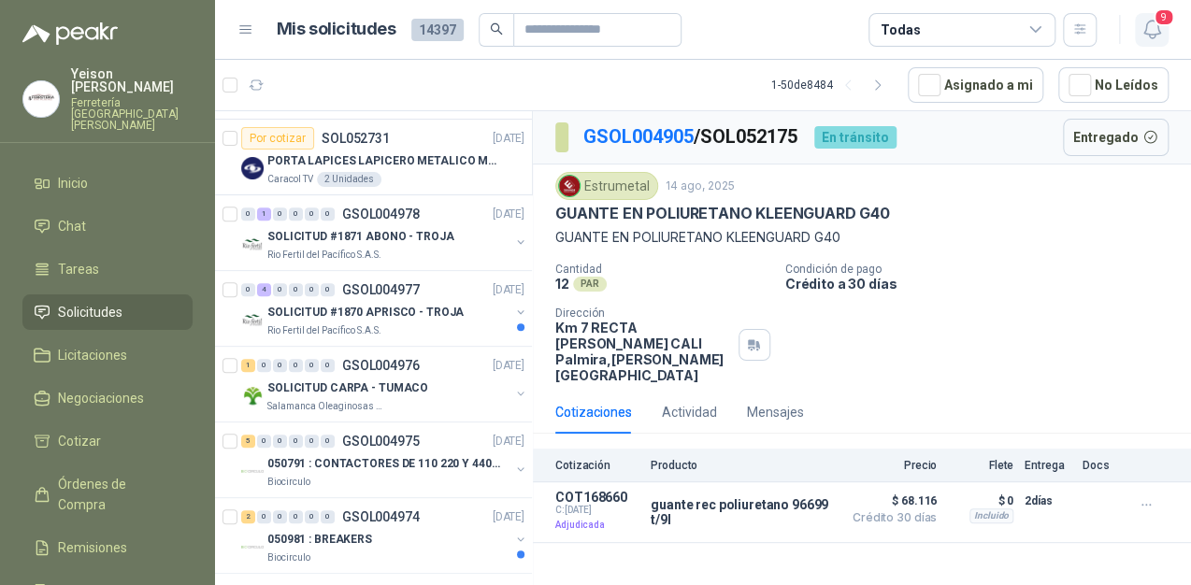
drag, startPoint x: 1143, startPoint y: 37, endPoint x: 1150, endPoint y: 29, distance: 10.7
click at [1144, 36] on icon "button" at bounding box center [1151, 29] width 23 height 23
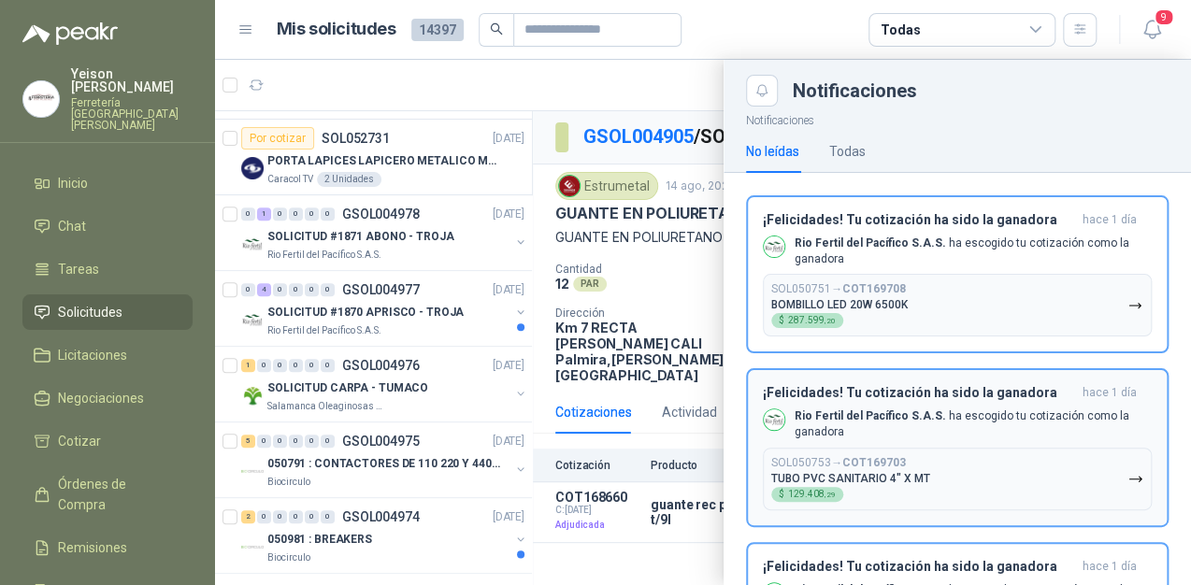
click at [953, 231] on div "¡Felicidades! Tu cotización ha sido la ganadora [DATE] Rio Fertil [PERSON_NAME]…" at bounding box center [957, 274] width 389 height 125
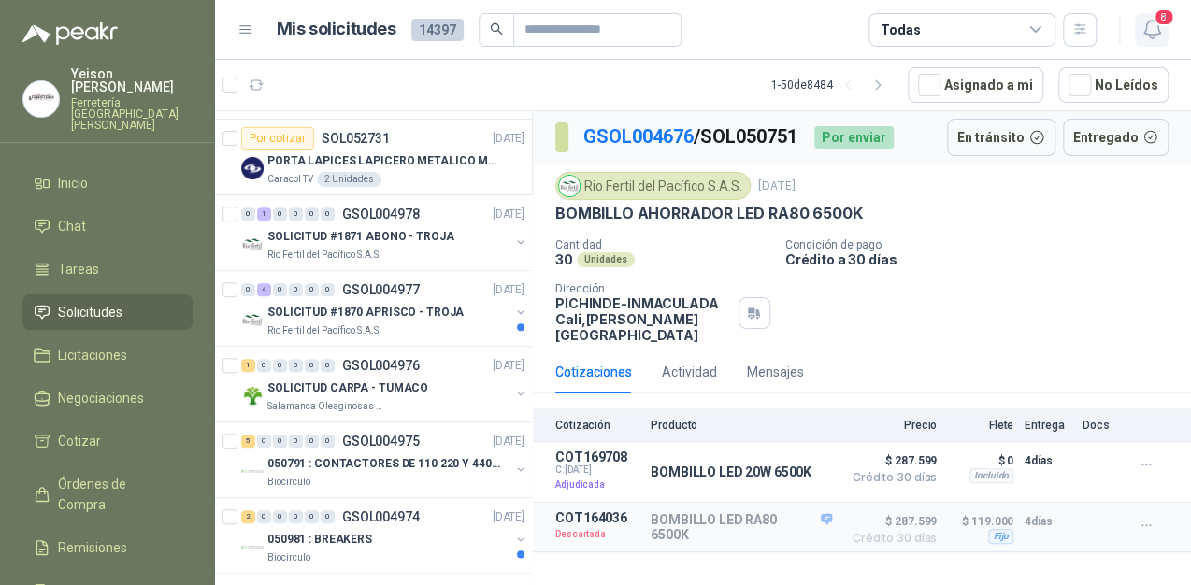
click at [1153, 41] on icon "button" at bounding box center [1151, 29] width 23 height 23
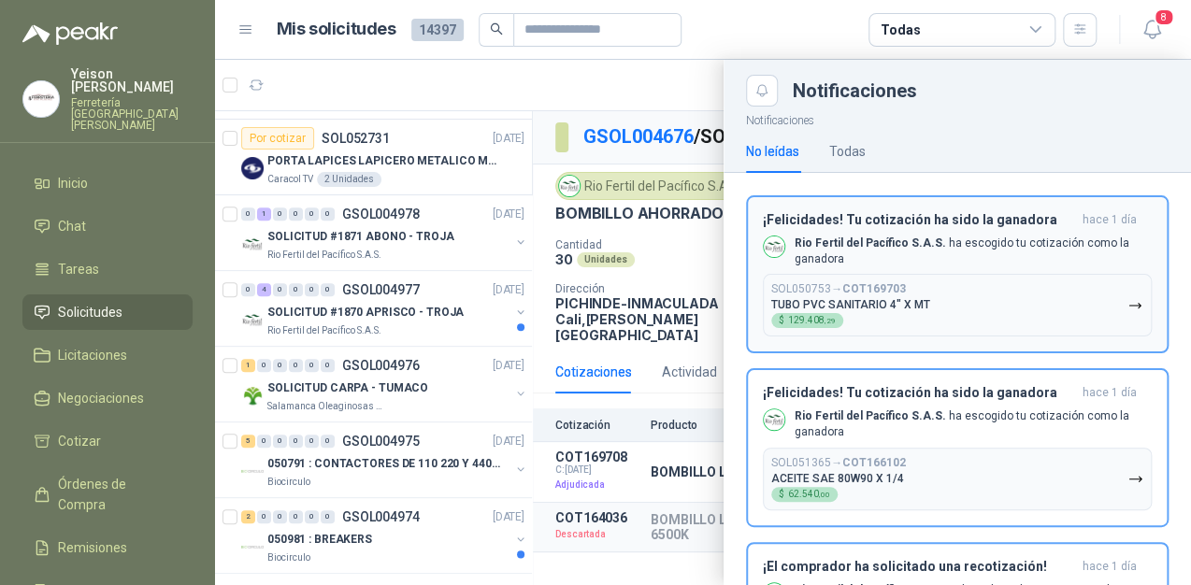
click at [966, 240] on p "Rio Fertil [PERSON_NAME] S.A.S. ha escogido tu cotización como la ganadora" at bounding box center [972, 252] width 357 height 32
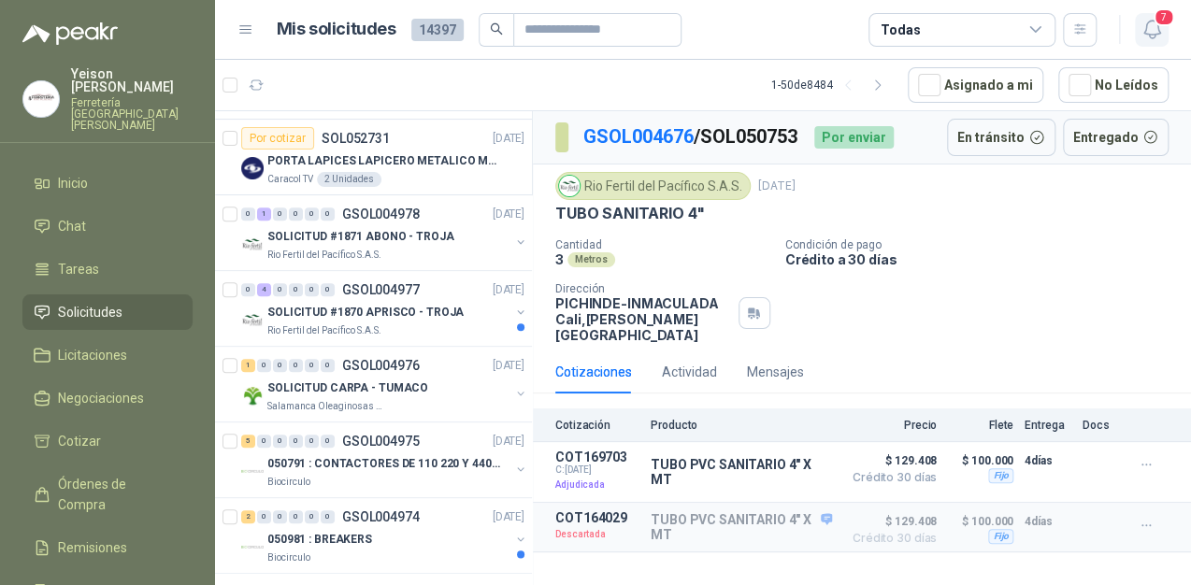
click at [1152, 27] on icon "button" at bounding box center [1151, 29] width 23 height 23
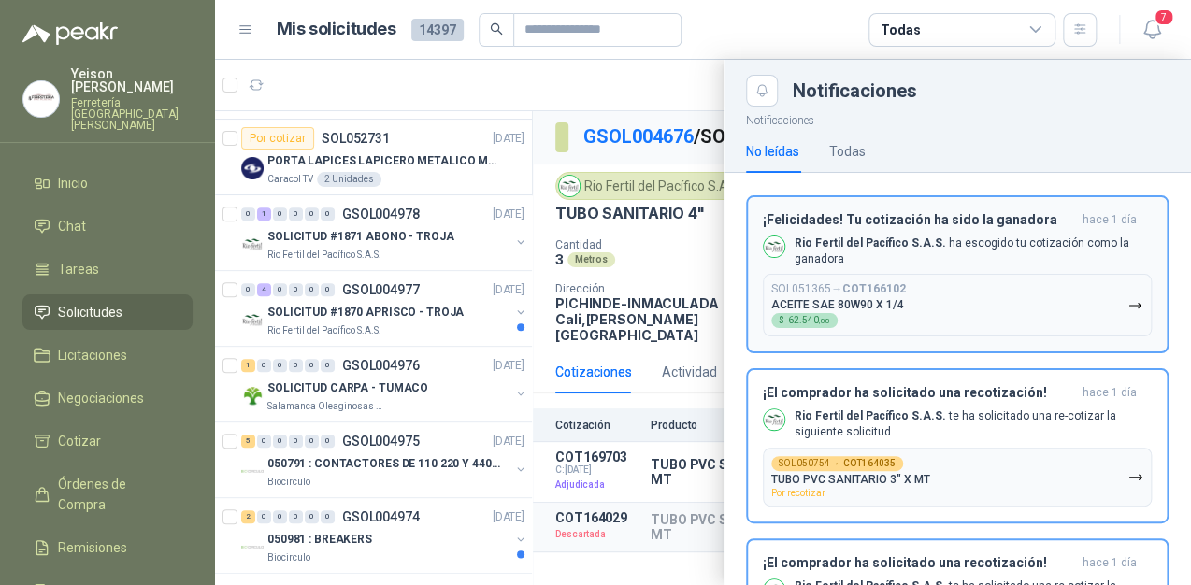
click at [942, 242] on p "Rio Fertil [PERSON_NAME] S.A.S. ha escogido tu cotización como la ganadora" at bounding box center [972, 252] width 357 height 32
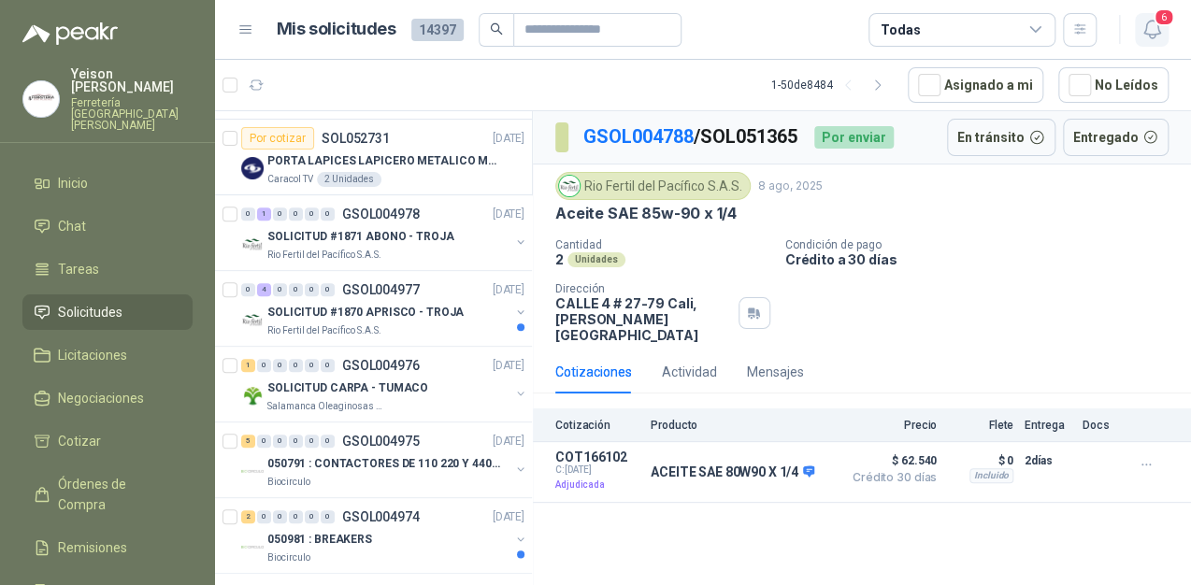
click at [1155, 17] on span "6" at bounding box center [1163, 17] width 21 height 18
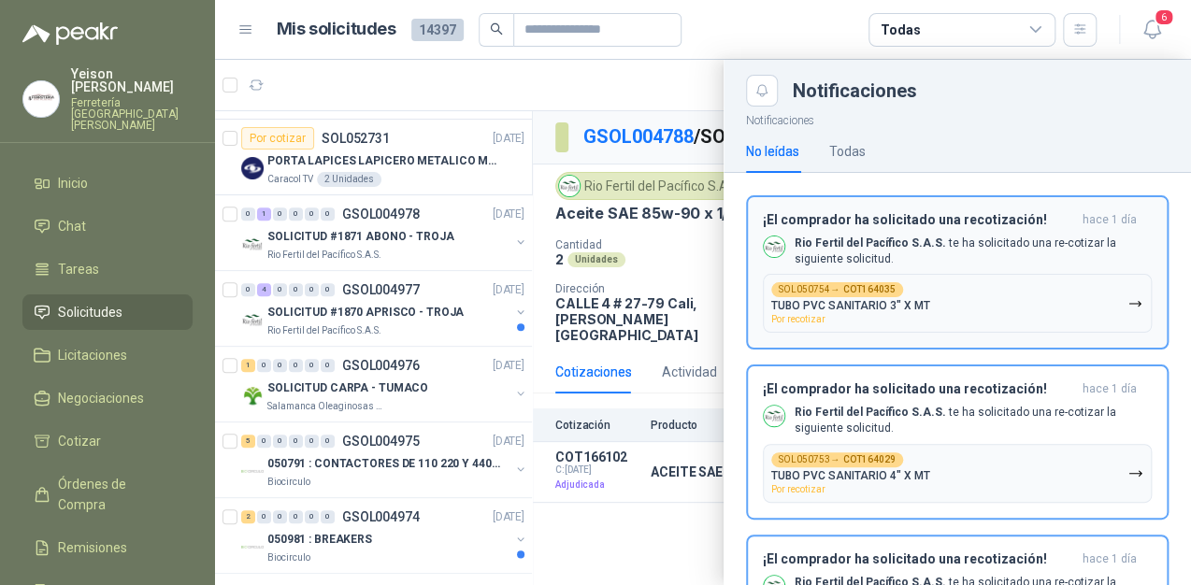
click at [959, 239] on p "Rio Fertil [PERSON_NAME] S.A.S. te ha solicitado una re-cotizar la siguiente so…" at bounding box center [972, 252] width 357 height 32
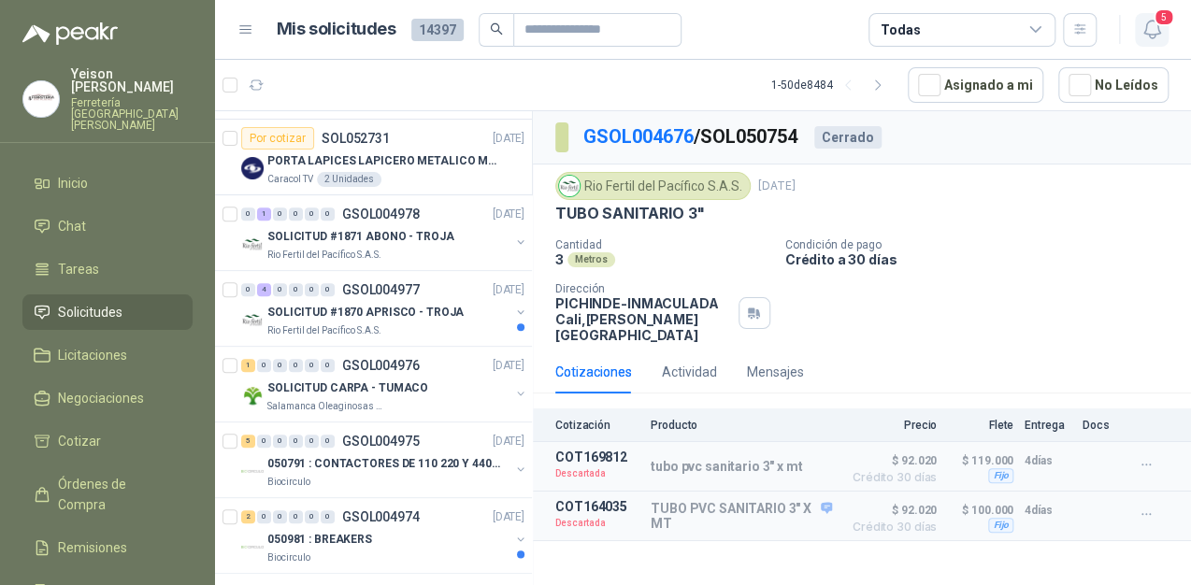
click at [1165, 14] on span "5" at bounding box center [1163, 17] width 21 height 18
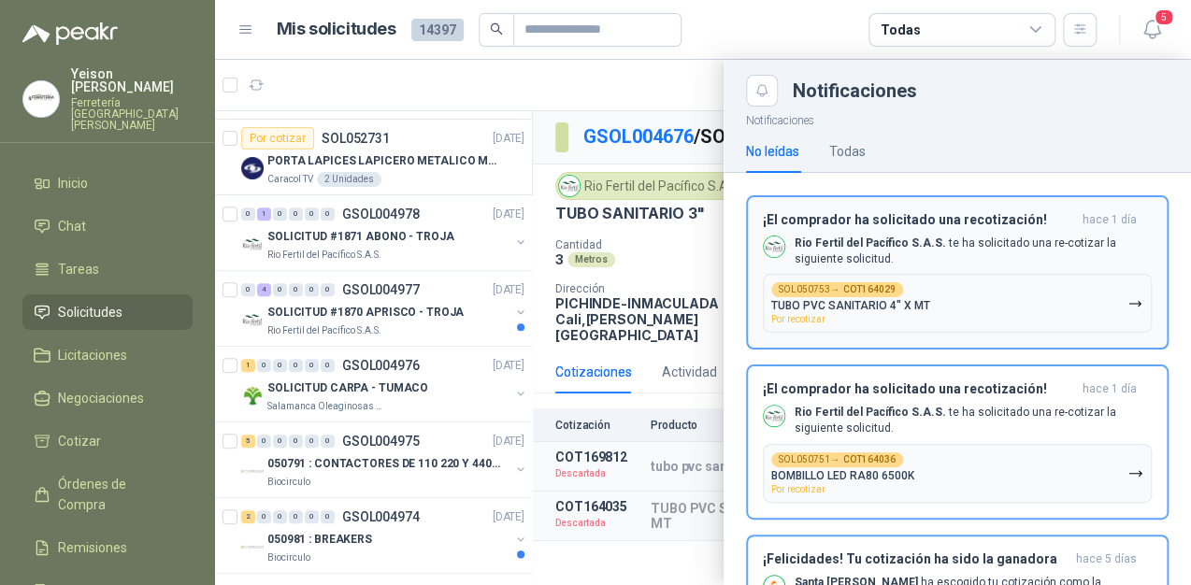
click at [969, 205] on button "¡El comprador ha solicitado una recotización! [DATE] Rio Fertil [PERSON_NAME] S…" at bounding box center [957, 272] width 422 height 155
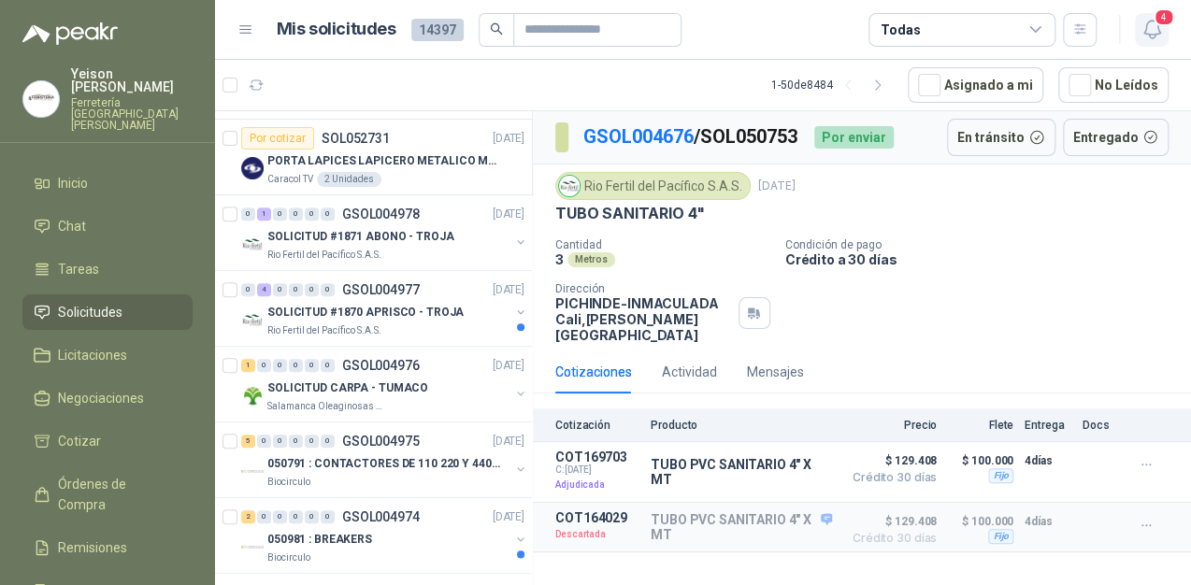
click at [1148, 32] on icon "button" at bounding box center [1151, 29] width 23 height 23
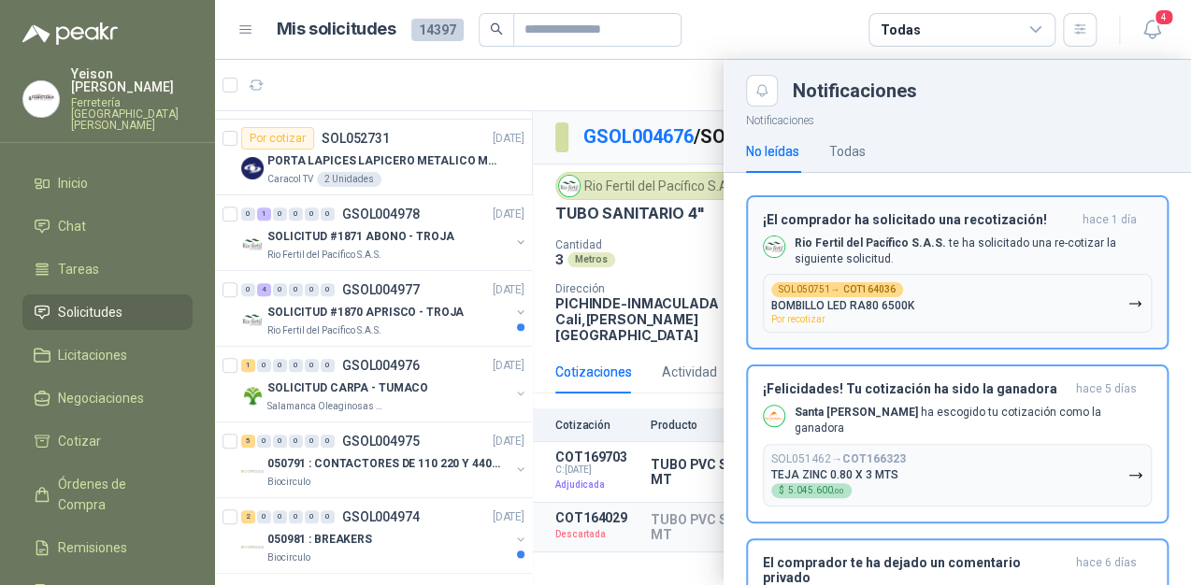
click at [1002, 221] on h3 "¡El comprador ha solicitado una recotización!" at bounding box center [919, 220] width 312 height 16
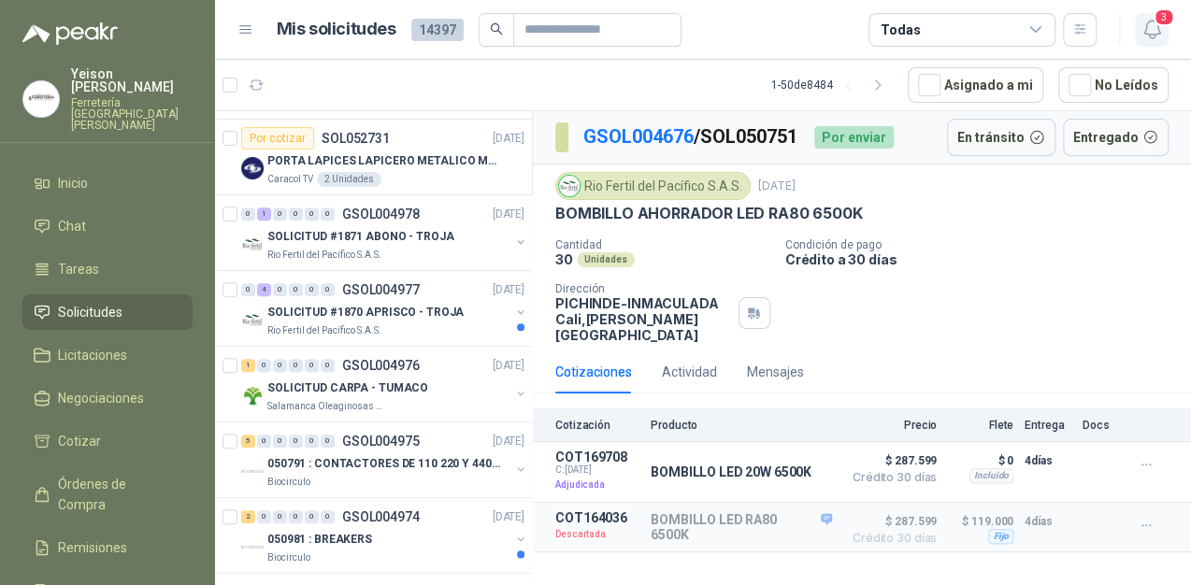
click at [1158, 13] on span "3" at bounding box center [1163, 17] width 21 height 18
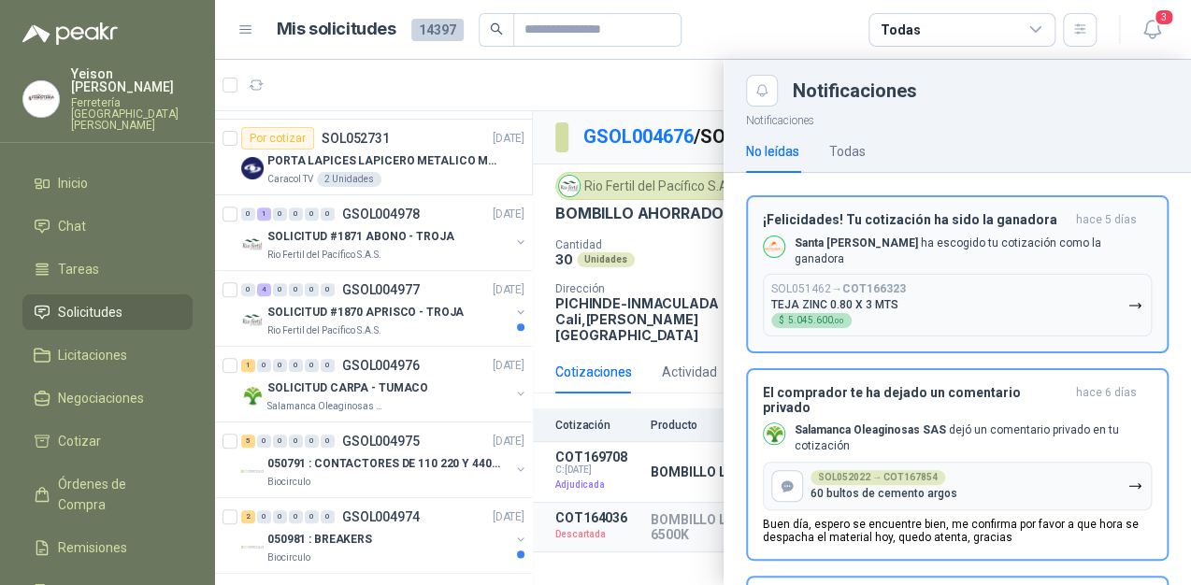
click at [970, 277] on button "SOL051462 → COT166323 TEJA ZINC 0.80 X 3 MTS $ 5.045.600 ,00" at bounding box center [957, 305] width 389 height 63
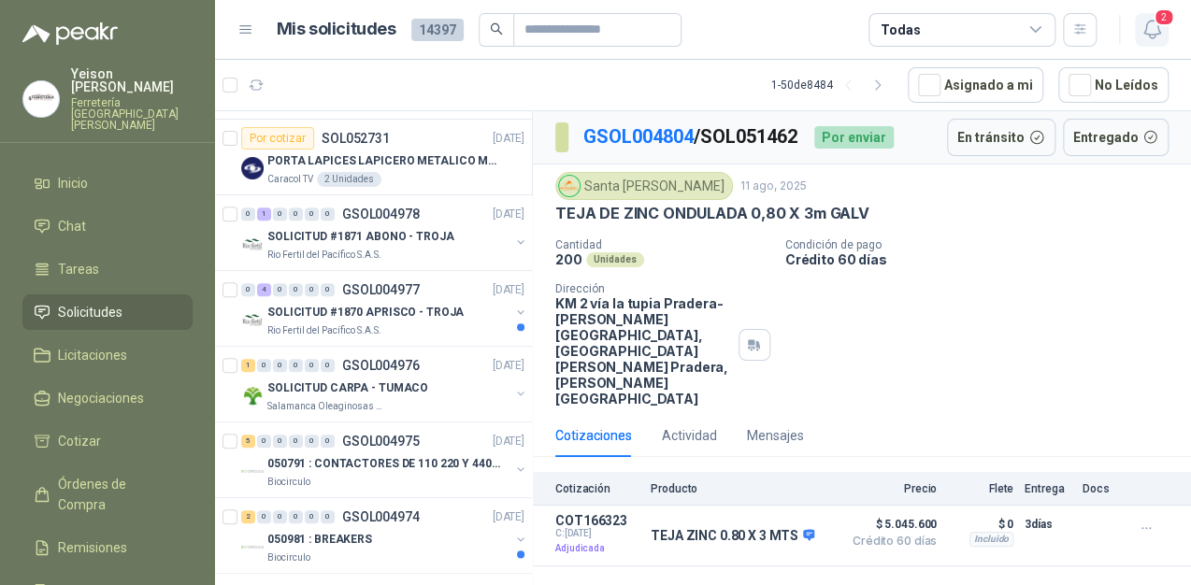
click at [1145, 16] on button "2" at bounding box center [1152, 30] width 34 height 34
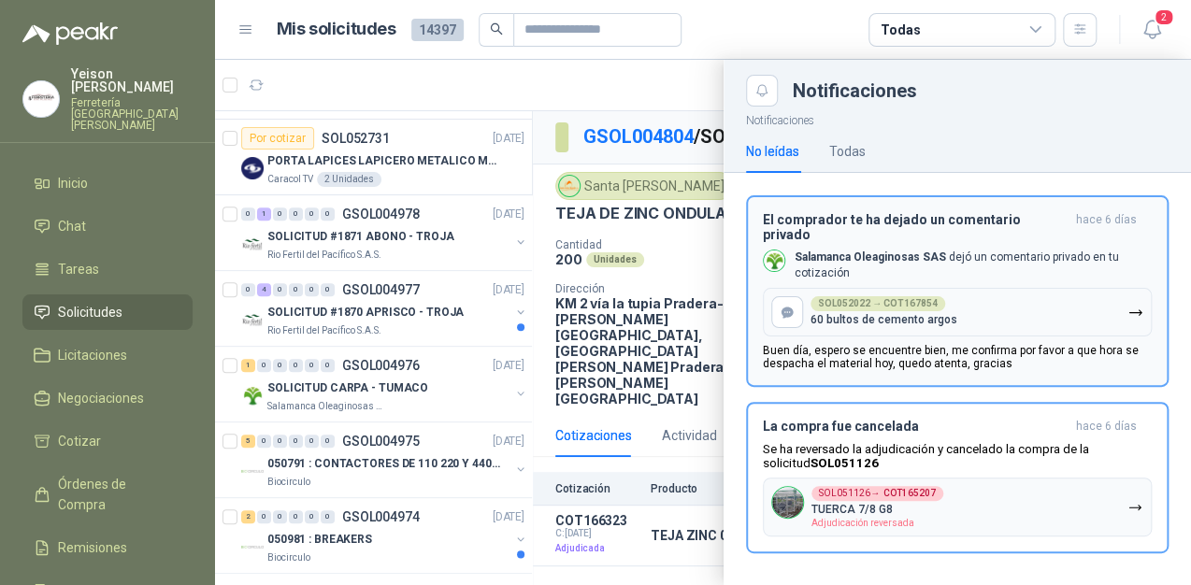
click at [964, 294] on button "SOL052022 → COT167854 60 bultos de cemento argos" at bounding box center [957, 312] width 389 height 49
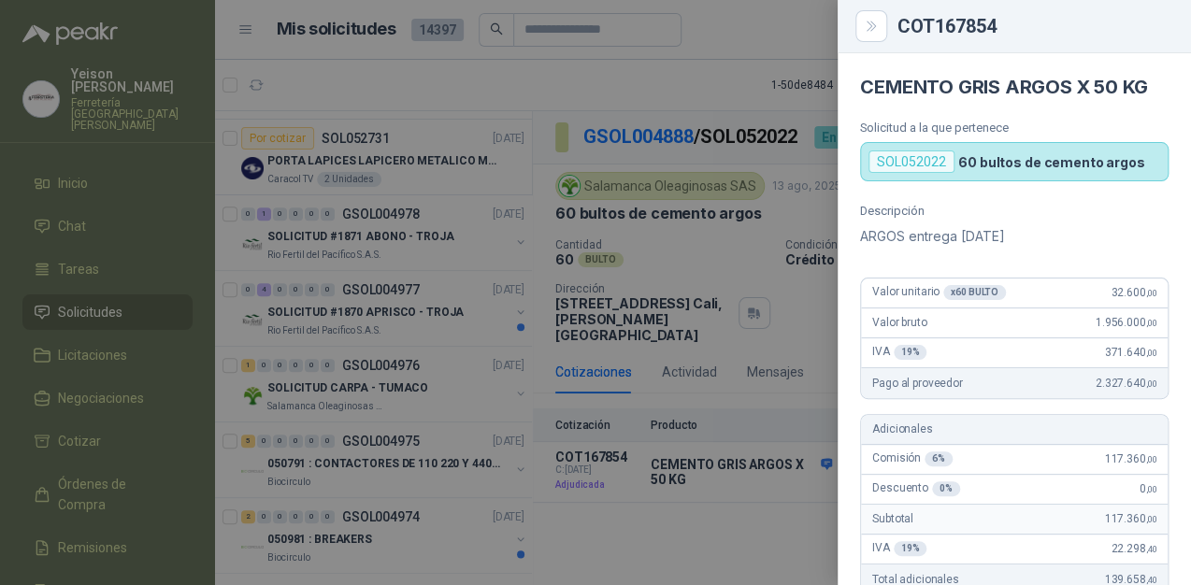
scroll to position [586, 0]
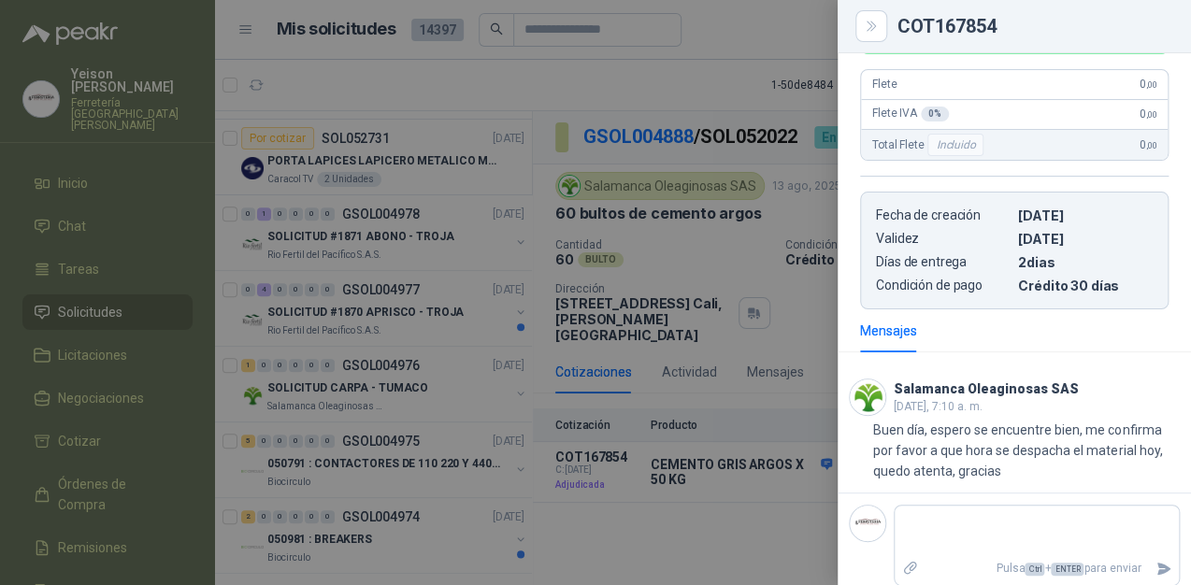
click at [772, 116] on div at bounding box center [595, 292] width 1191 height 585
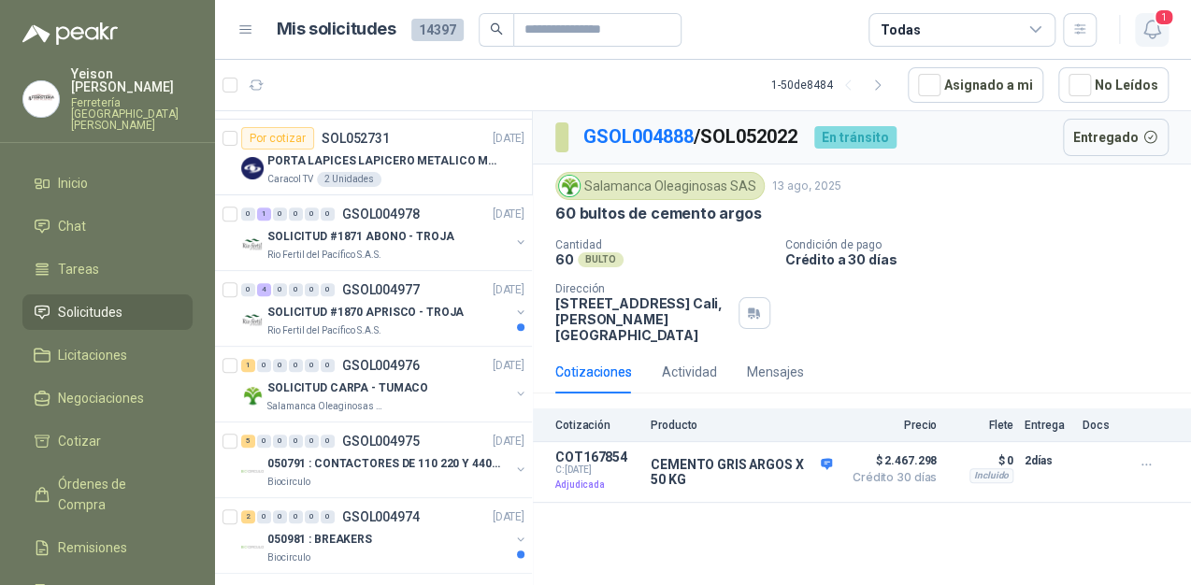
click at [1160, 34] on icon "button" at bounding box center [1151, 29] width 23 height 23
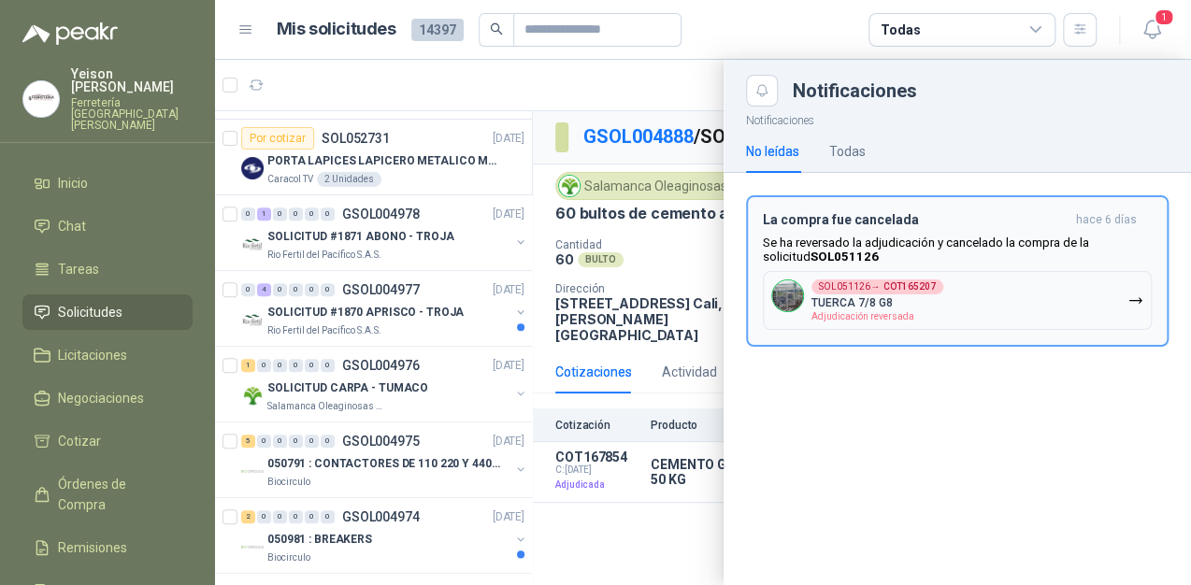
click at [923, 259] on p "Se ha reversado la adjudicación y cancelado la compra de la solicitud SOL051126" at bounding box center [957, 250] width 389 height 28
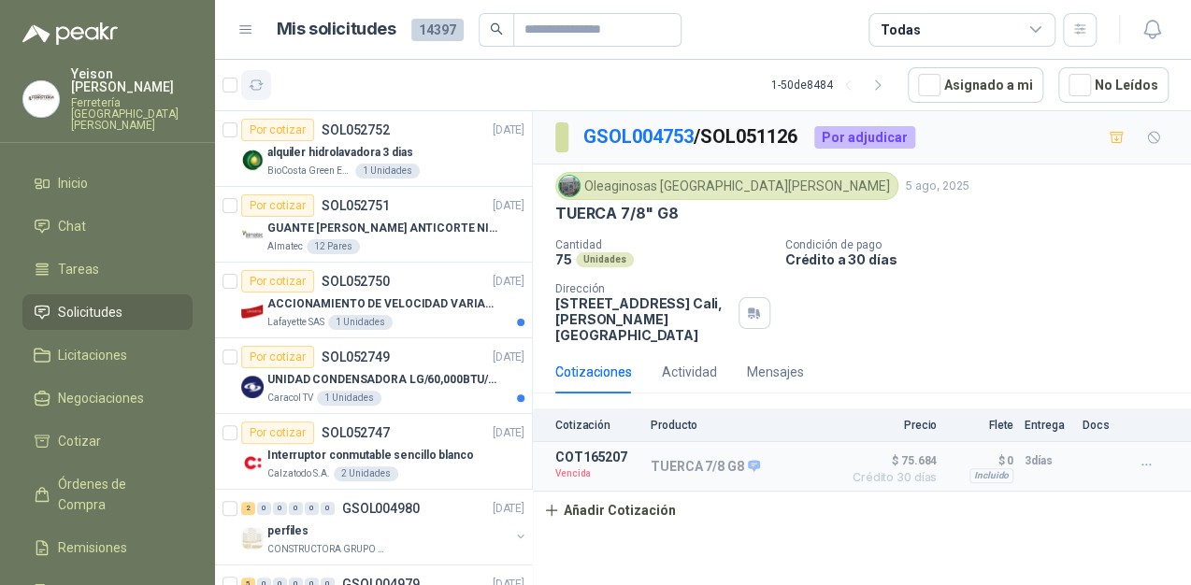
click at [264, 89] on button "button" at bounding box center [256, 85] width 30 height 30
click at [116, 530] on link "Remisiones" at bounding box center [107, 548] width 170 height 36
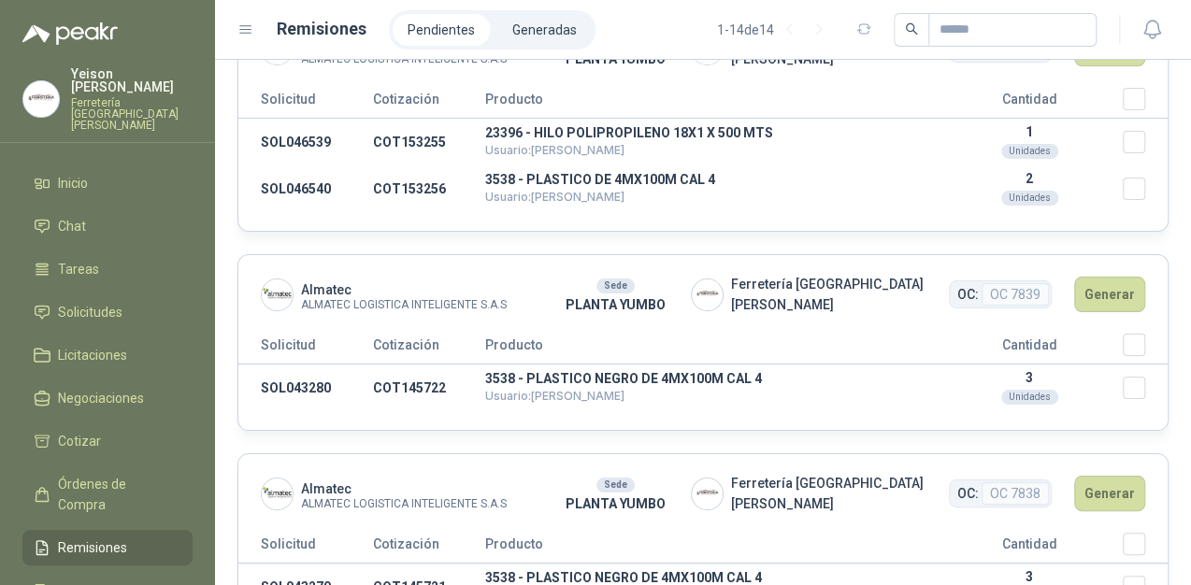
scroll to position [2972, 0]
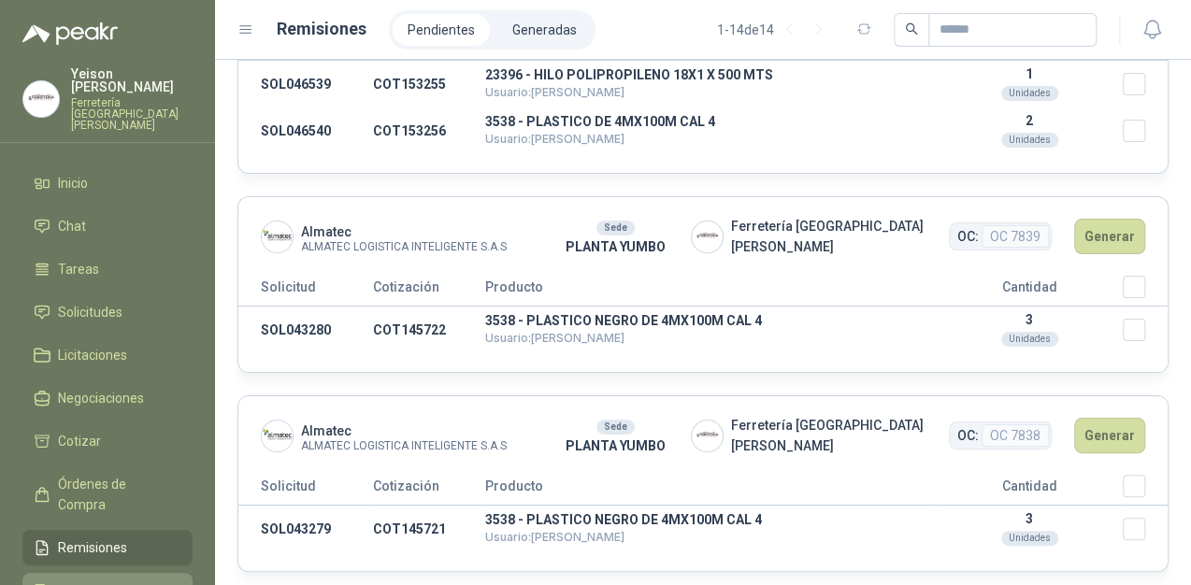
click at [90, 580] on span "Configuración" at bounding box center [99, 590] width 82 height 21
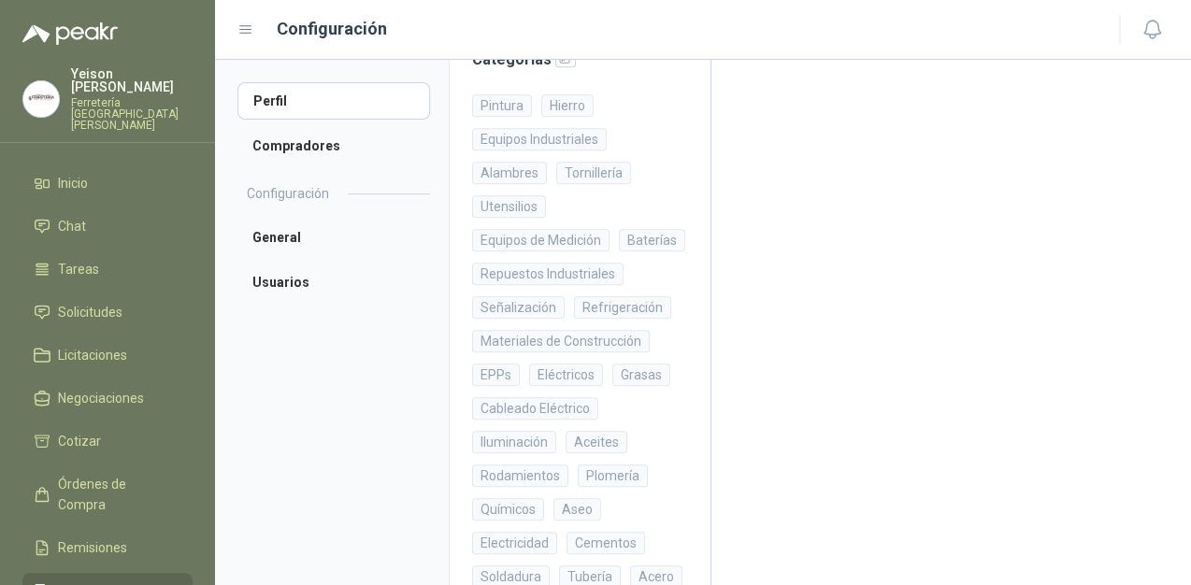
scroll to position [523, 0]
